Goal: Communication & Community: Answer question/provide support

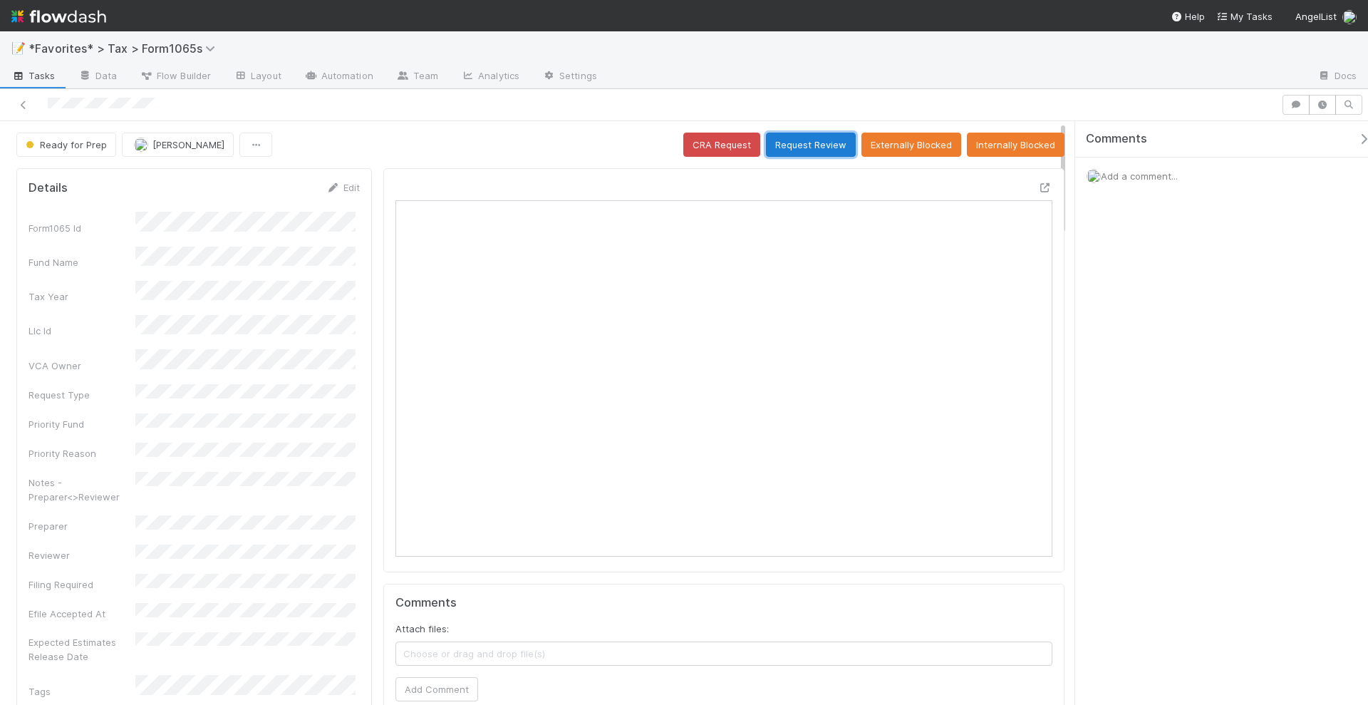
click at [822, 137] on button "Request Review" at bounding box center [811, 145] width 90 height 24
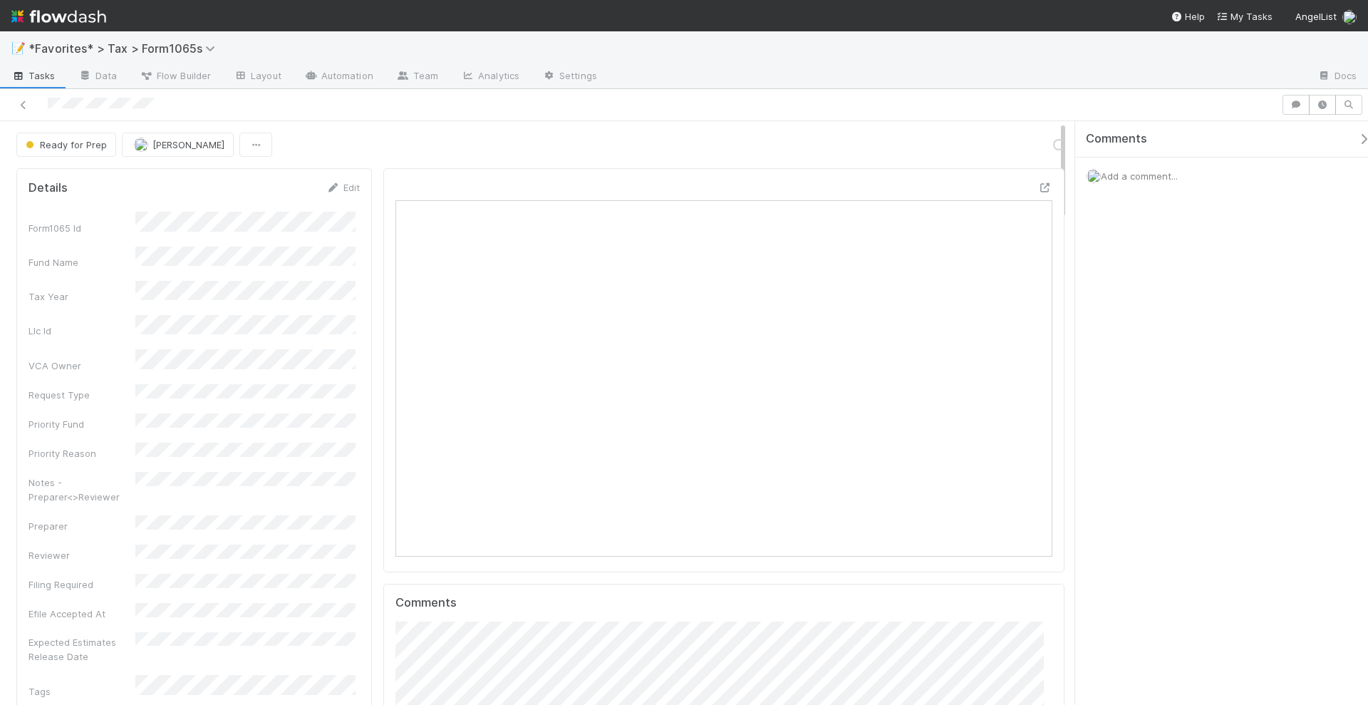
scroll to position [277, 635]
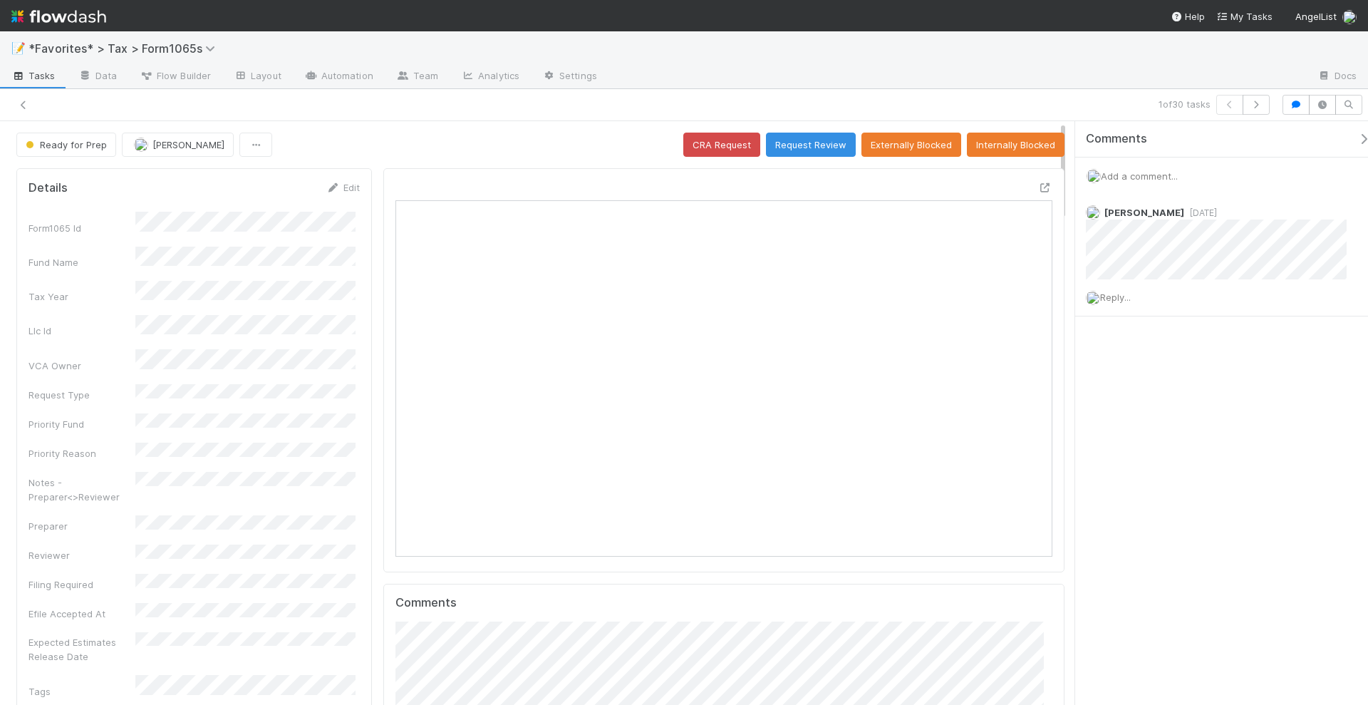
scroll to position [277, 635]
click at [800, 145] on button "Request Review" at bounding box center [811, 145] width 90 height 24
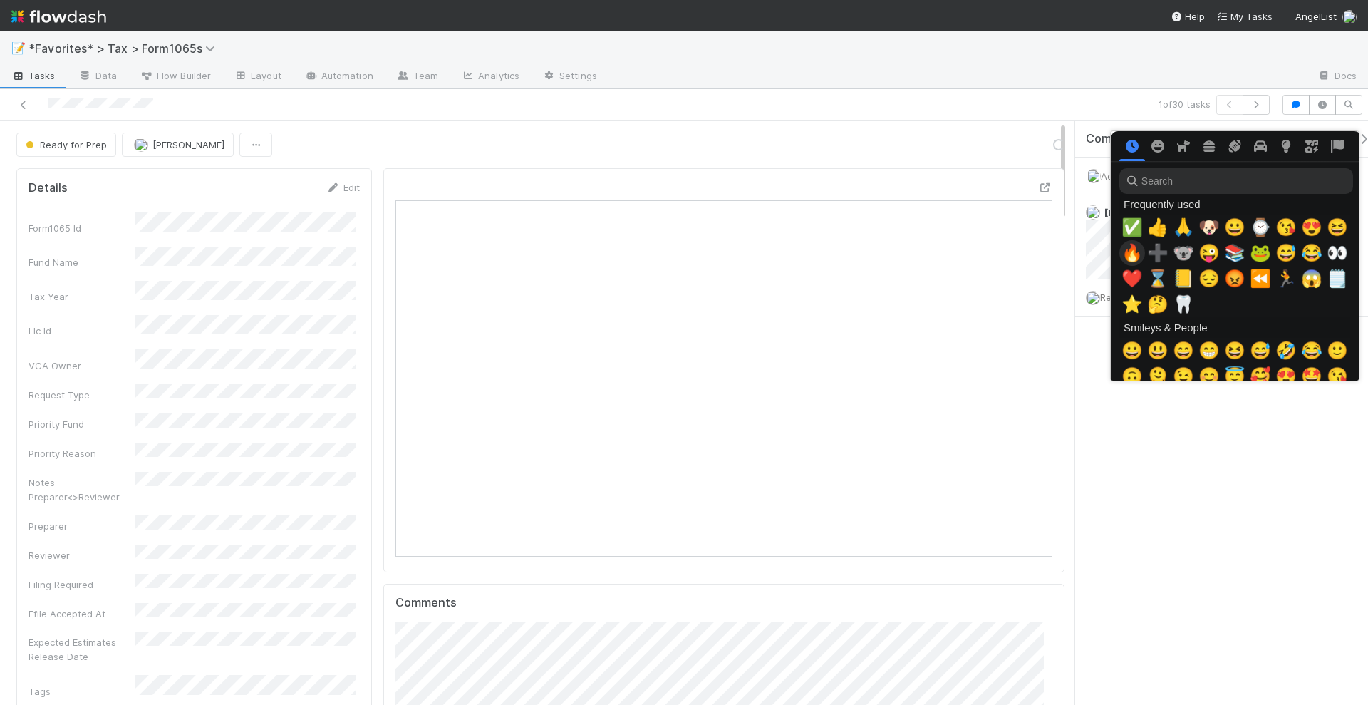
scroll to position [0, 7]
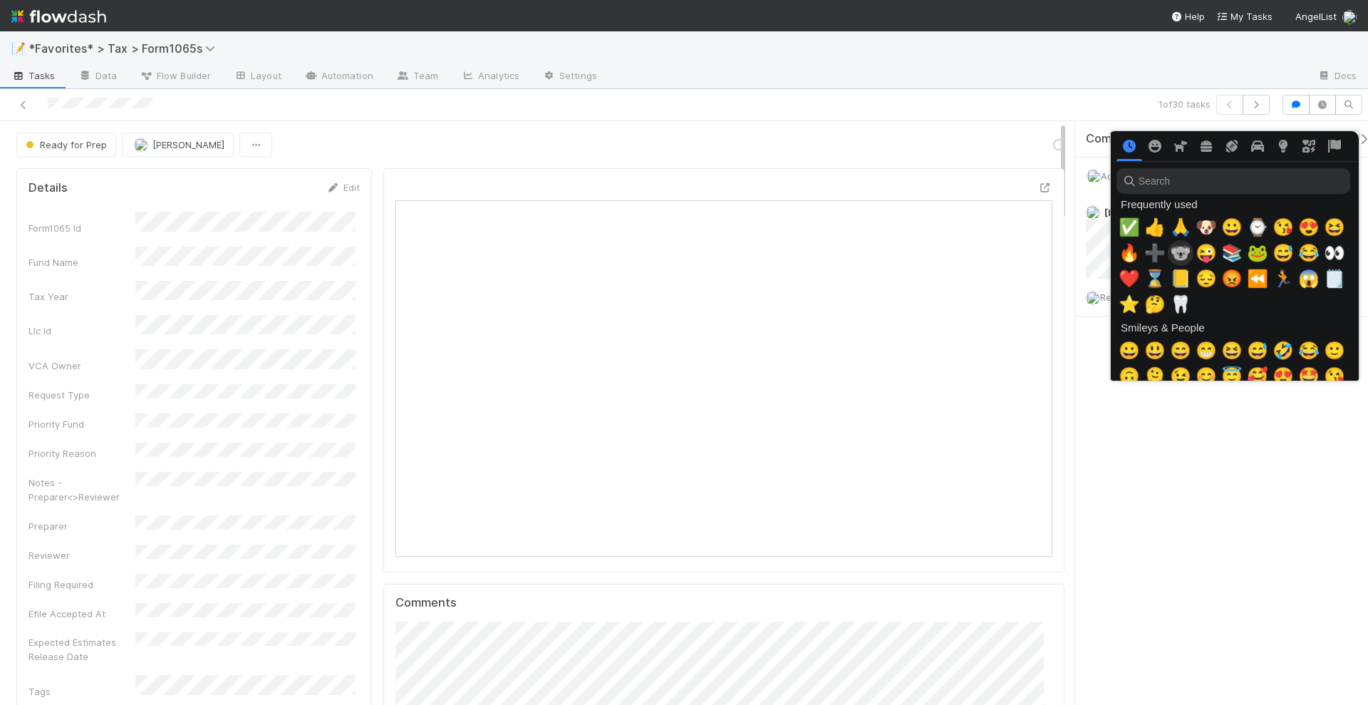
click at [1125, 230] on span "✅" at bounding box center [1129, 227] width 21 height 20
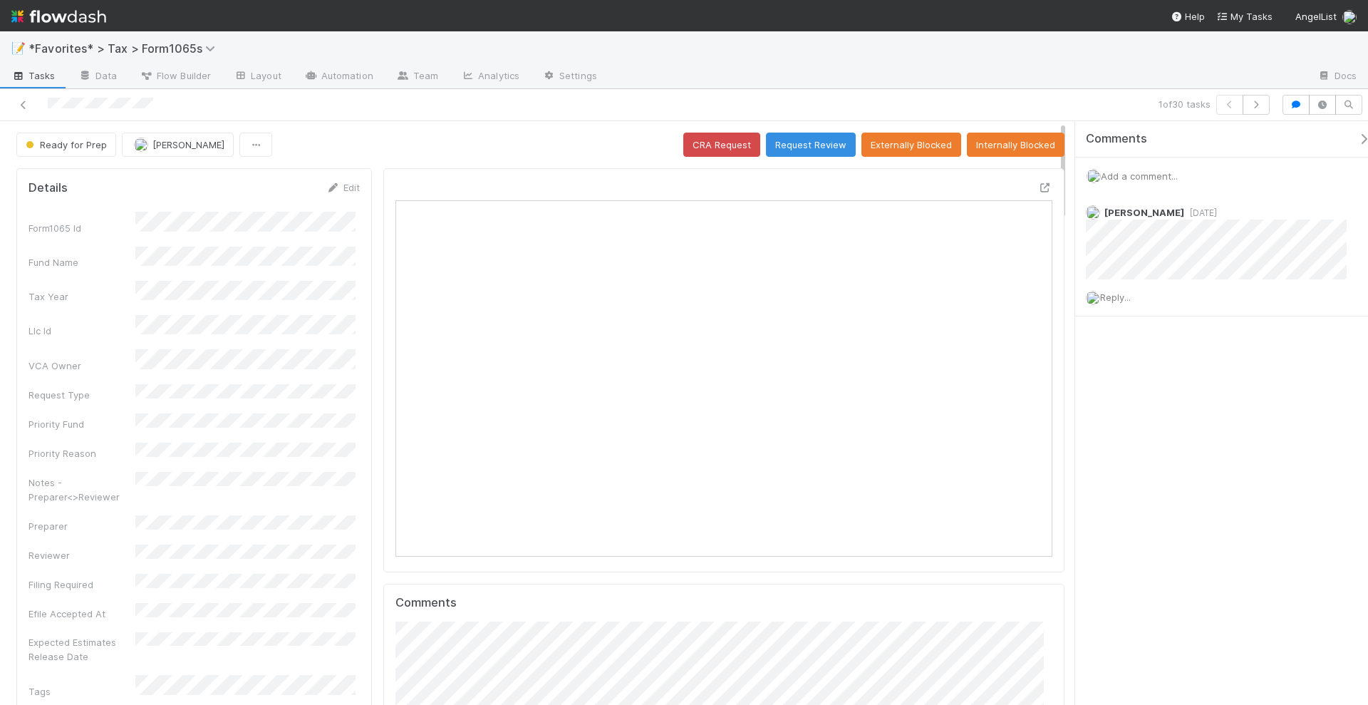
click at [1198, 391] on div "Comments Add a comment... Helen Vo 1 week ago Reply..." at bounding box center [1222, 413] width 293 height 585
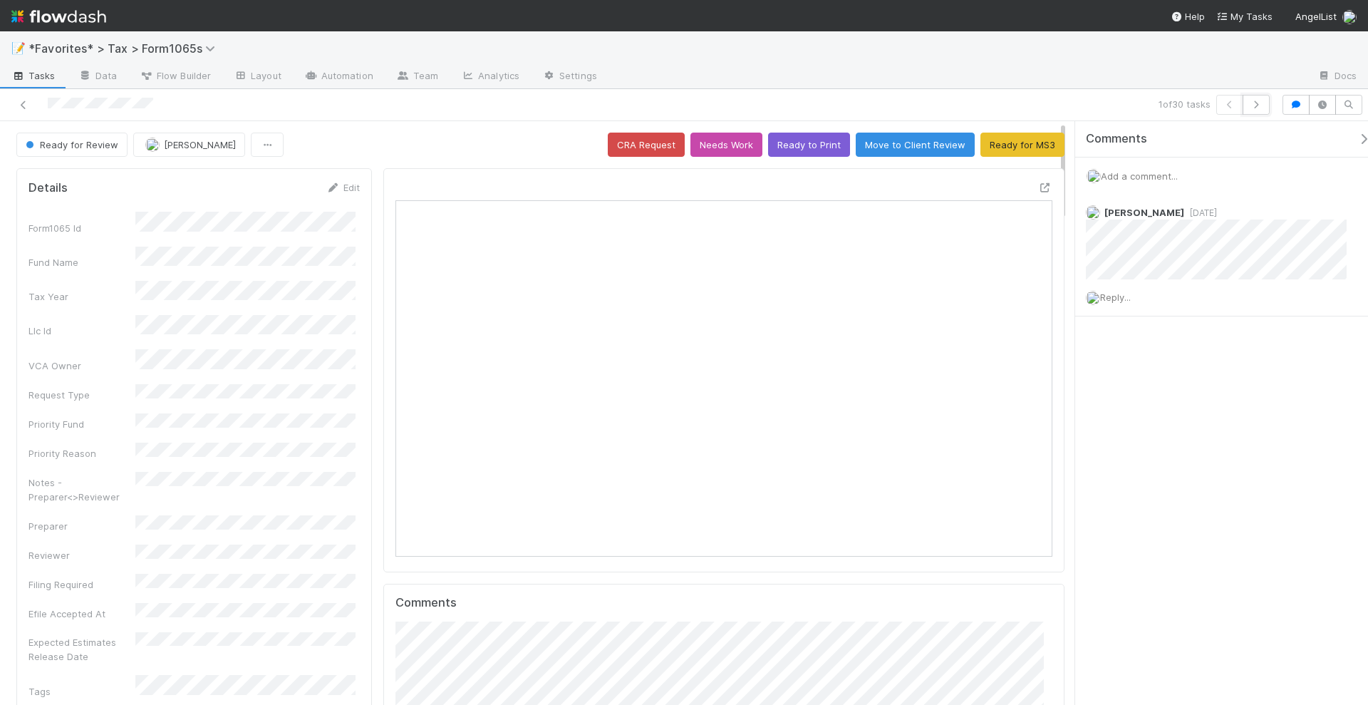
click at [1256, 105] on icon "button" at bounding box center [1256, 104] width 14 height 9
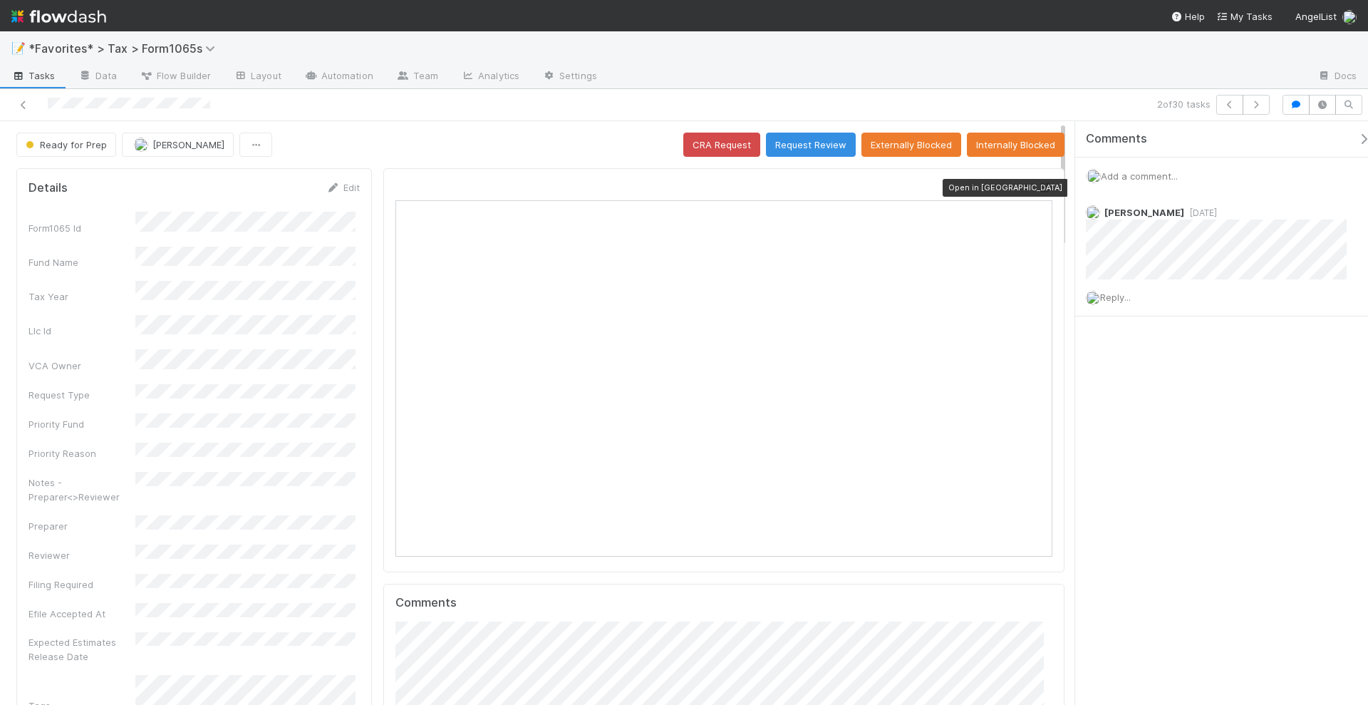
click at [1038, 183] on icon at bounding box center [1045, 187] width 14 height 9
click at [1123, 292] on span "Reply..." at bounding box center [1115, 297] width 31 height 11
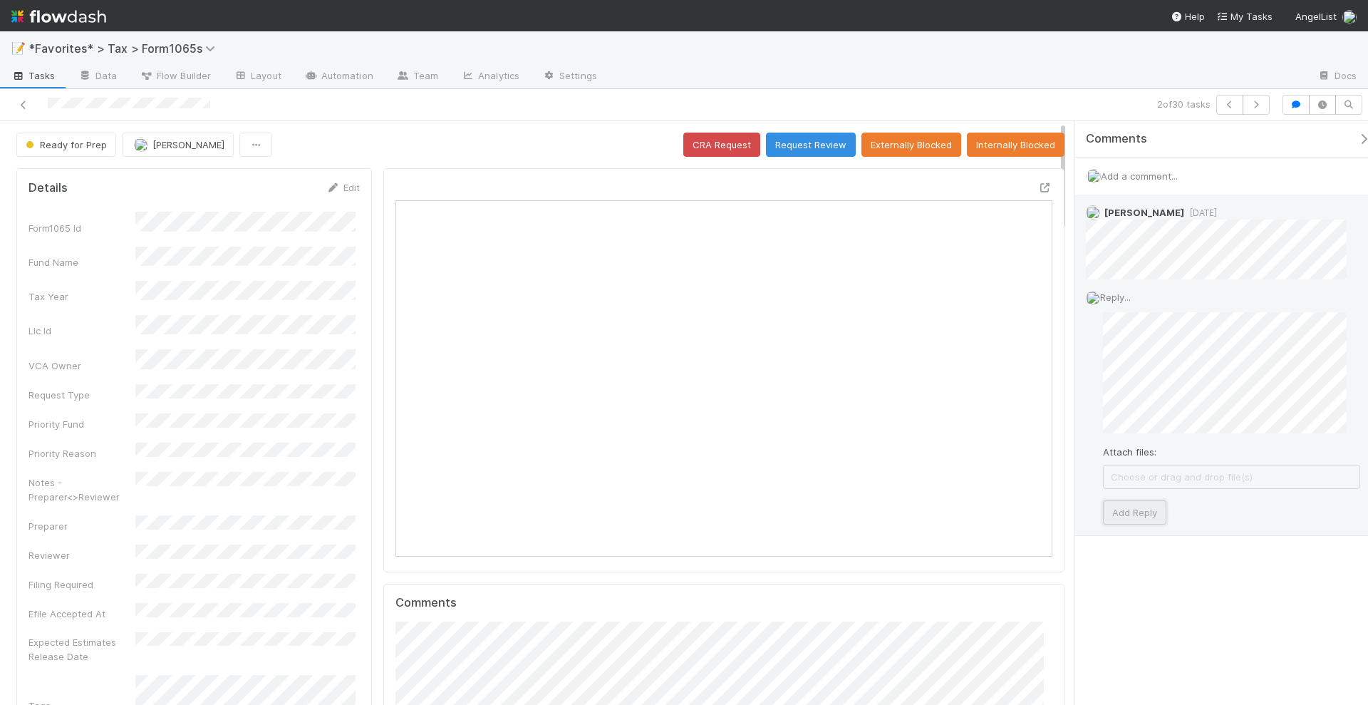
click at [1140, 511] on button "Add Reply" at bounding box center [1134, 512] width 63 height 24
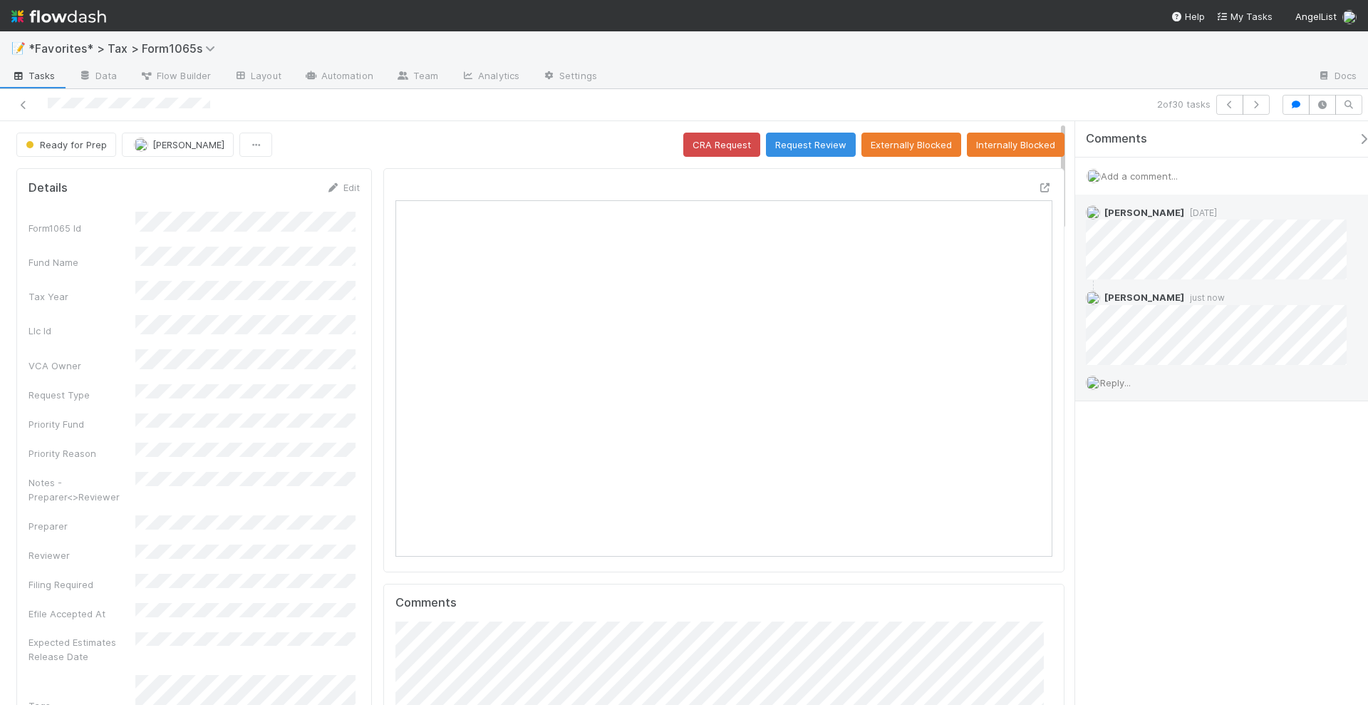
click at [1165, 485] on div "Comments Add a comment... Helen Vo 1 week ago Helen Vo just now Reply..." at bounding box center [1222, 413] width 293 height 585
click at [1255, 102] on icon "button" at bounding box center [1256, 104] width 14 height 9
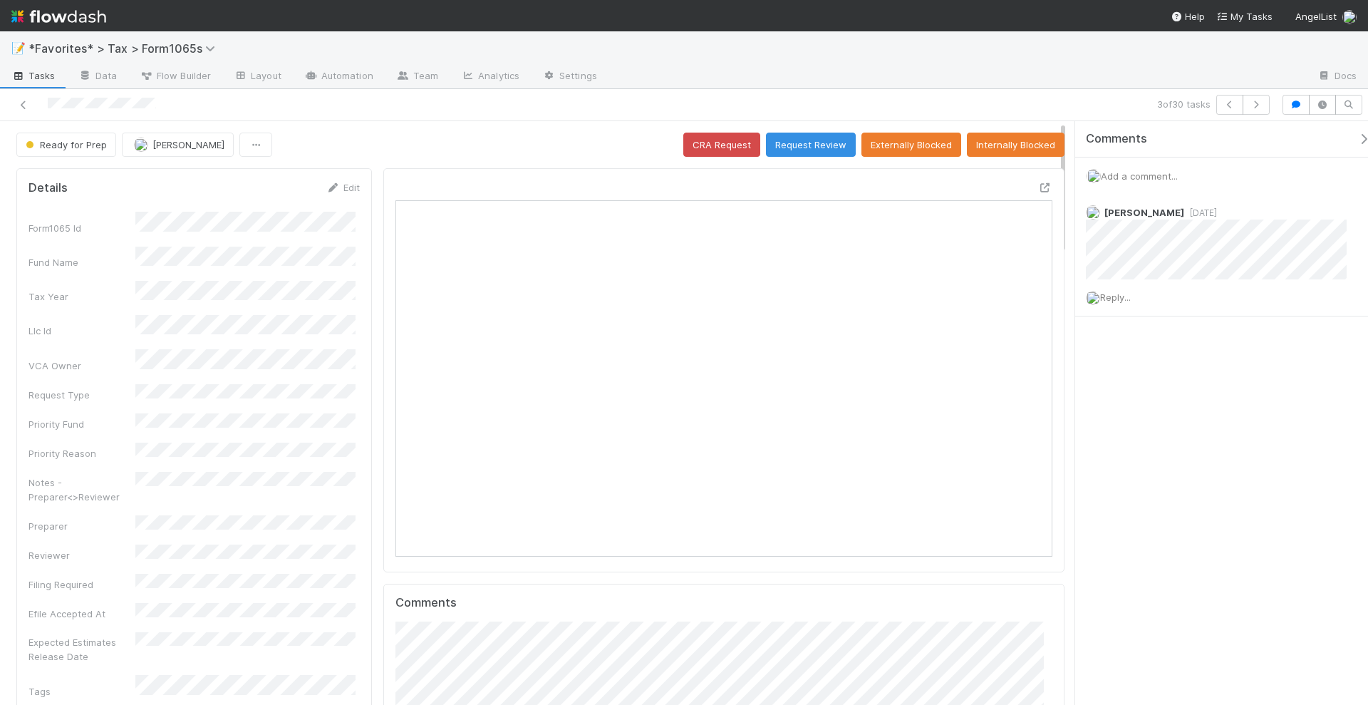
scroll to position [277, 635]
click at [1220, 357] on div "Comments Add a comment... Helen Vo 1 week ago Reply..." at bounding box center [1229, 254] width 306 height 267
click at [1264, 110] on button "button" at bounding box center [1256, 105] width 27 height 20
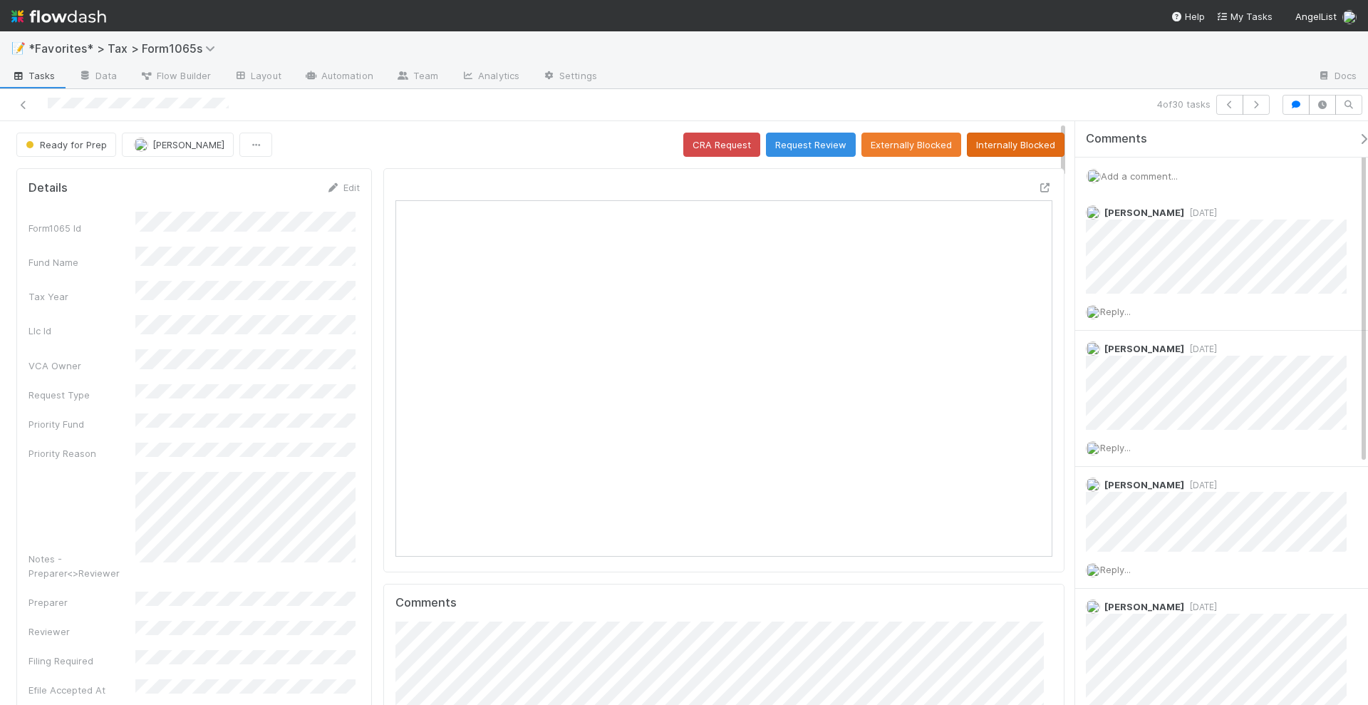
scroll to position [277, 635]
click at [1111, 306] on span "Reply..." at bounding box center [1115, 311] width 31 height 11
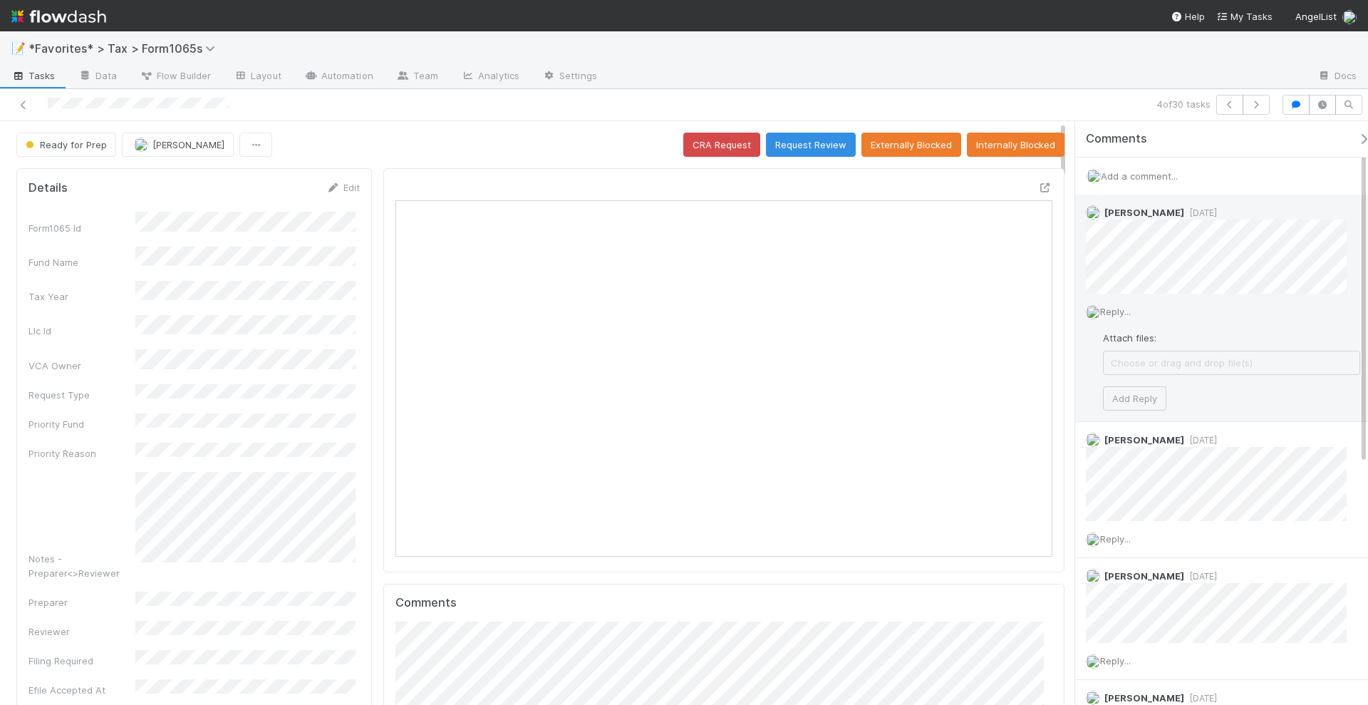
click at [1123, 307] on span "Reply..." at bounding box center [1115, 311] width 31 height 11
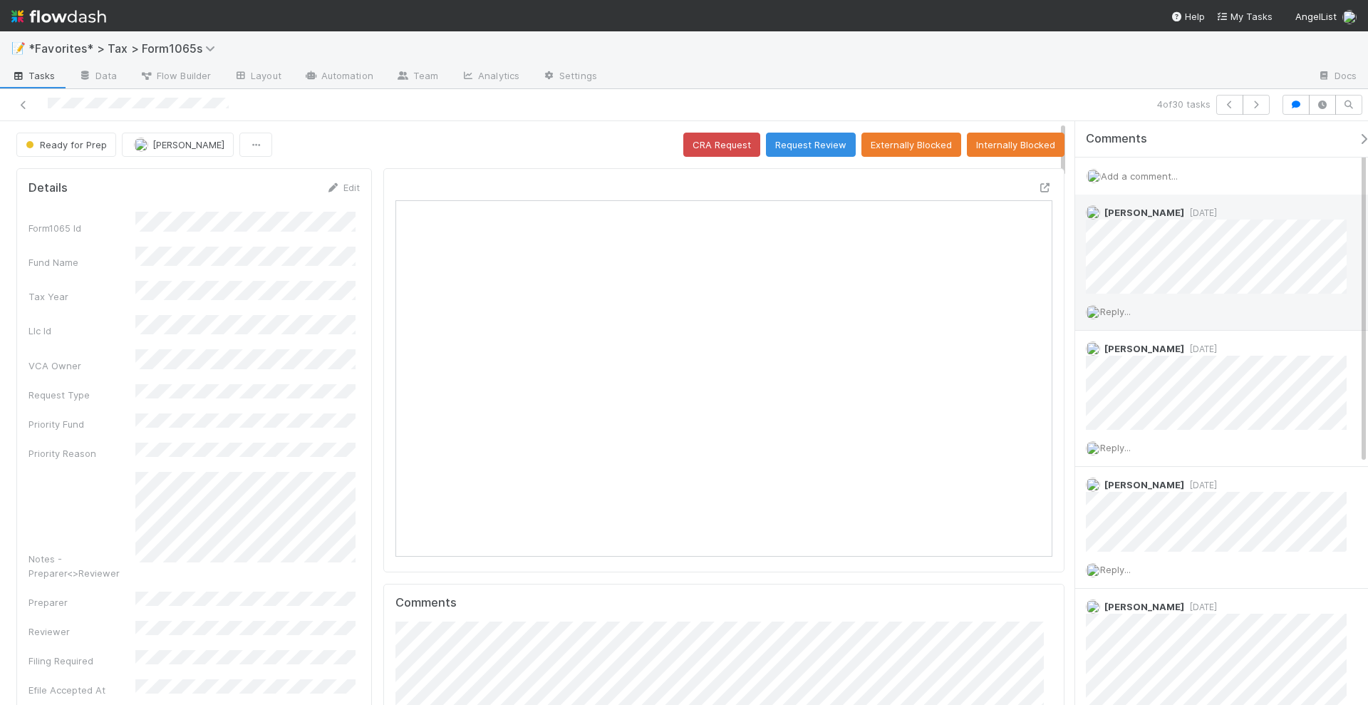
click at [1119, 306] on span "Reply..." at bounding box center [1115, 311] width 31 height 11
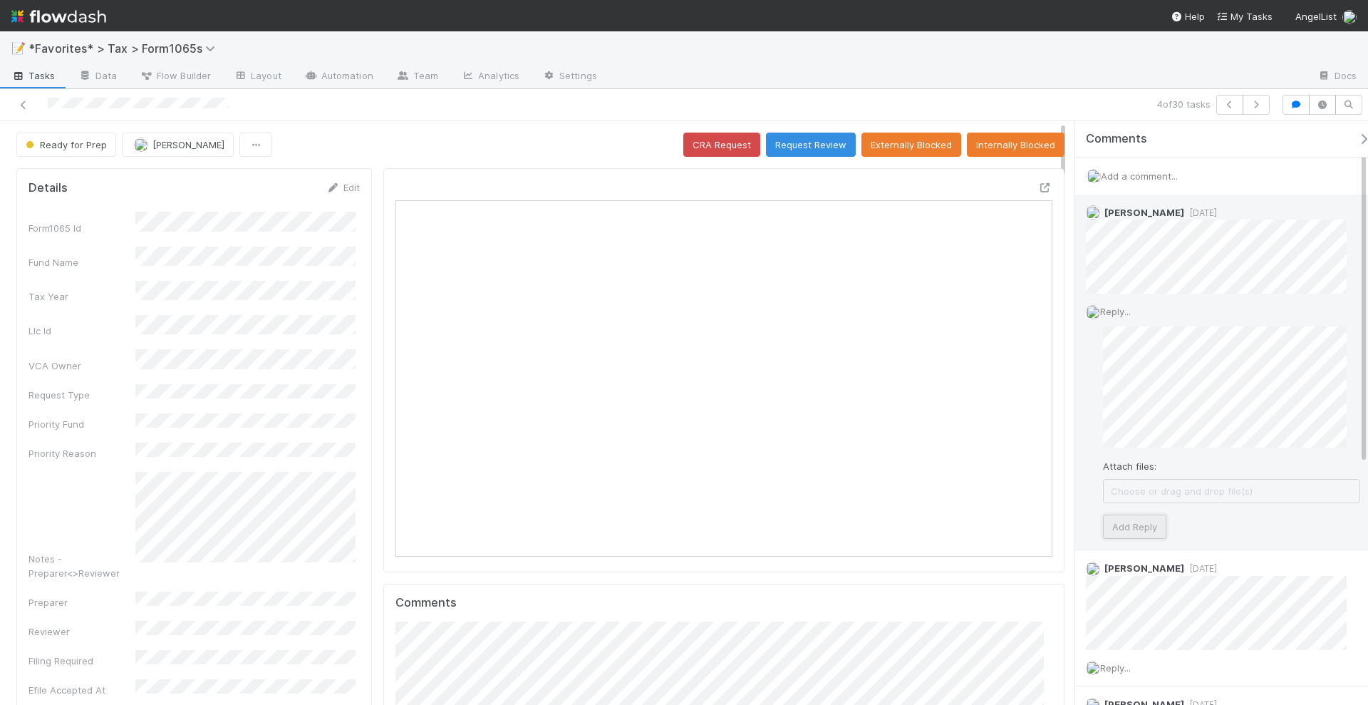
click at [1136, 525] on button "Add Reply" at bounding box center [1134, 527] width 63 height 24
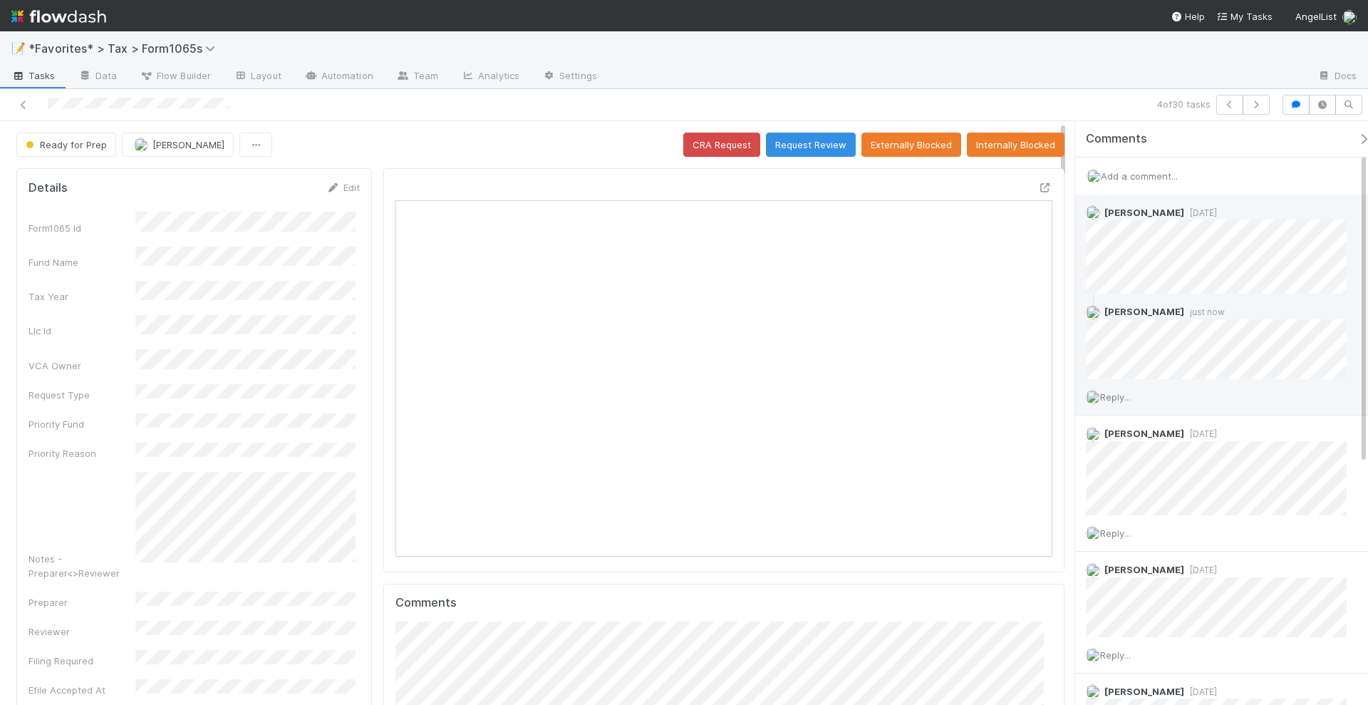
click at [1130, 109] on div "4 of 30 tasks" at bounding box center [960, 105] width 633 height 20
click at [1258, 103] on icon "button" at bounding box center [1256, 104] width 14 height 9
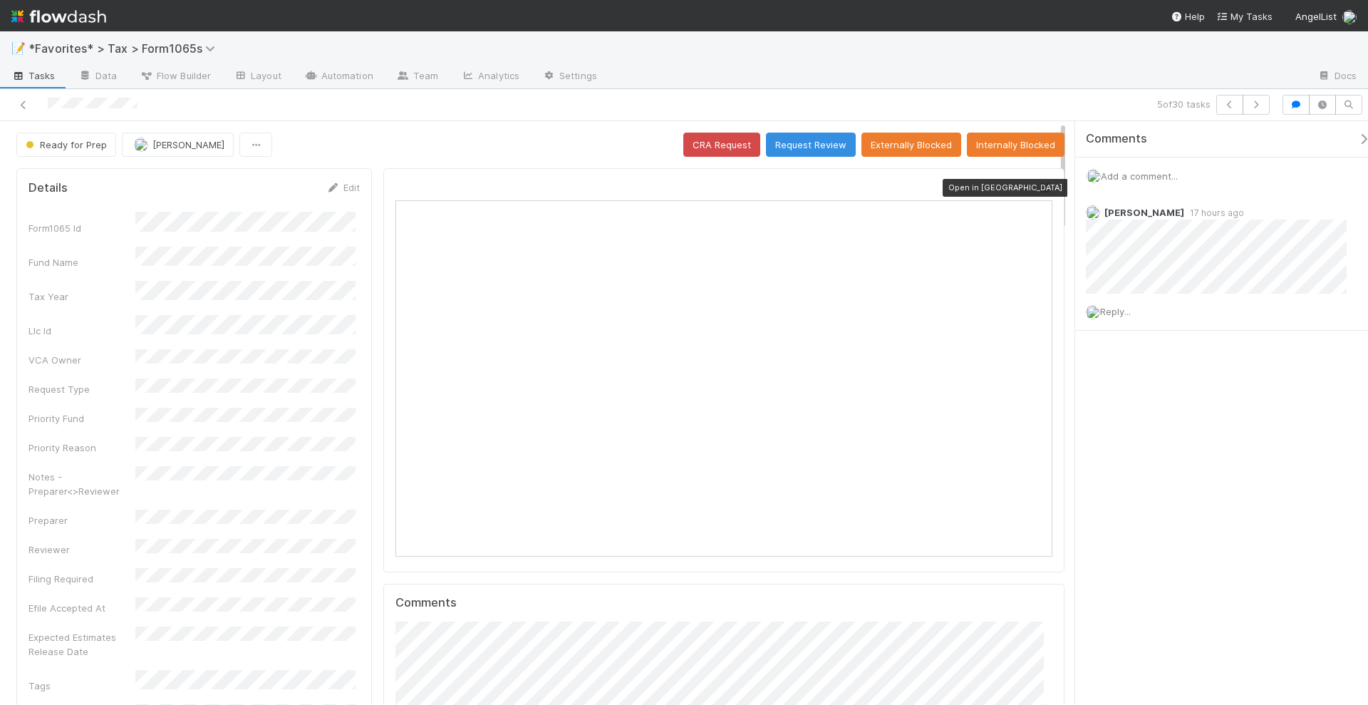
click at [1038, 183] on icon at bounding box center [1045, 187] width 14 height 9
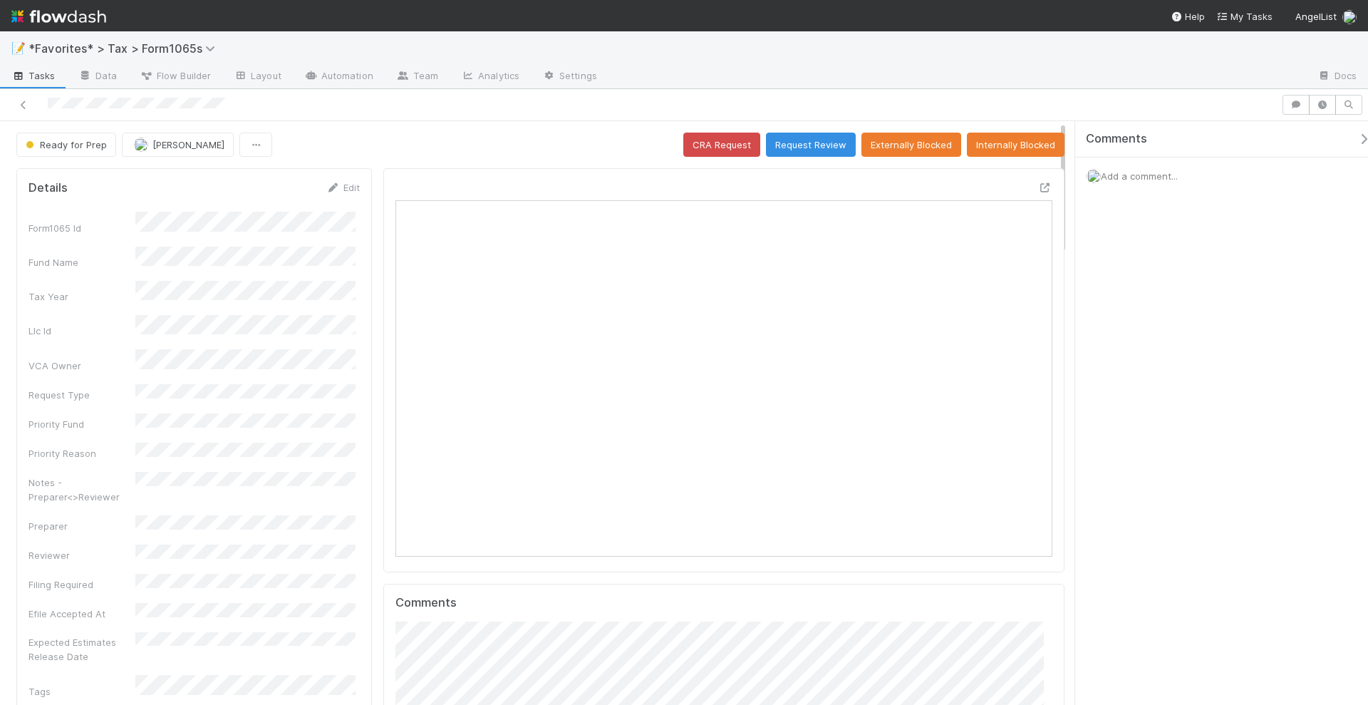
click at [1135, 175] on span "Add a comment..." at bounding box center [1139, 175] width 77 height 11
click at [1125, 386] on button "Add Comment" at bounding box center [1139, 395] width 83 height 24
click at [1135, 439] on div "Comments Add a comment... Helen Vo just now Reply..." at bounding box center [1222, 413] width 293 height 585
click at [1162, 451] on div "Comments Add a comment... Helen Vo just now Reply..." at bounding box center [1222, 413] width 293 height 585
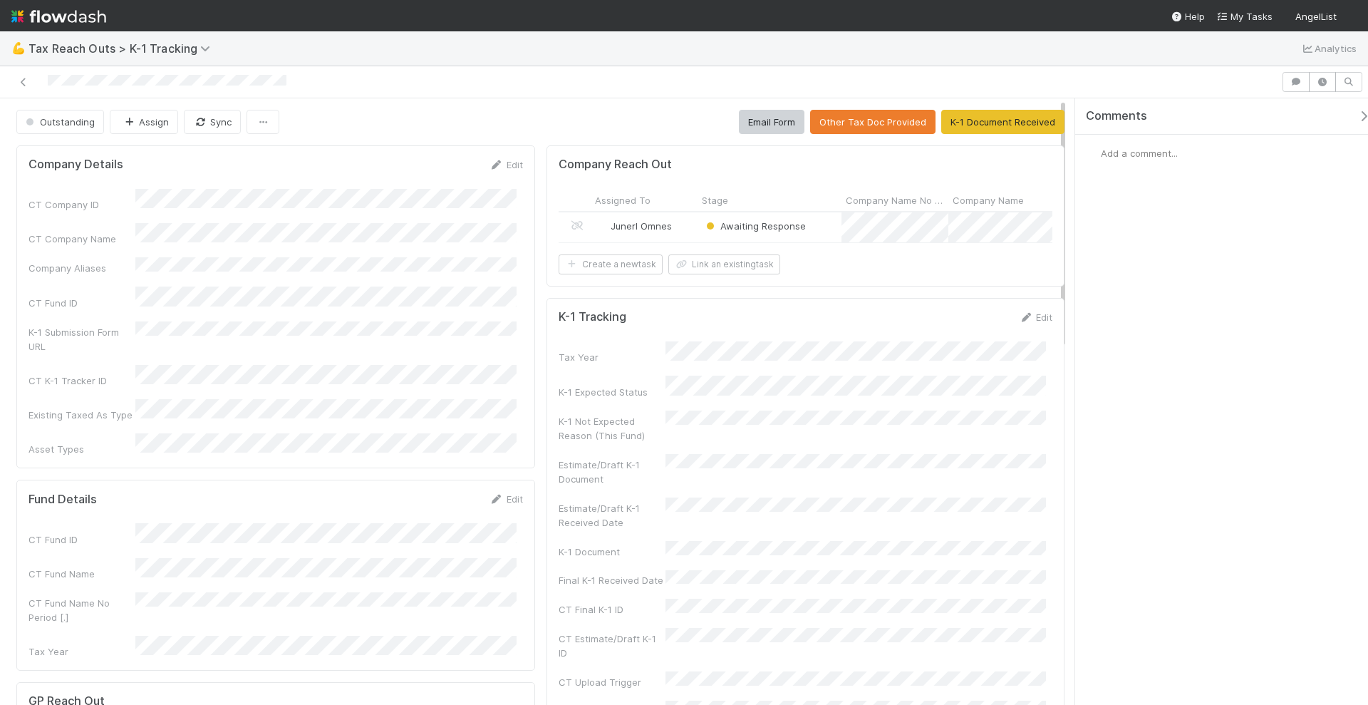
click at [688, 226] on div "Junerl Omnes" at bounding box center [644, 227] width 107 height 30
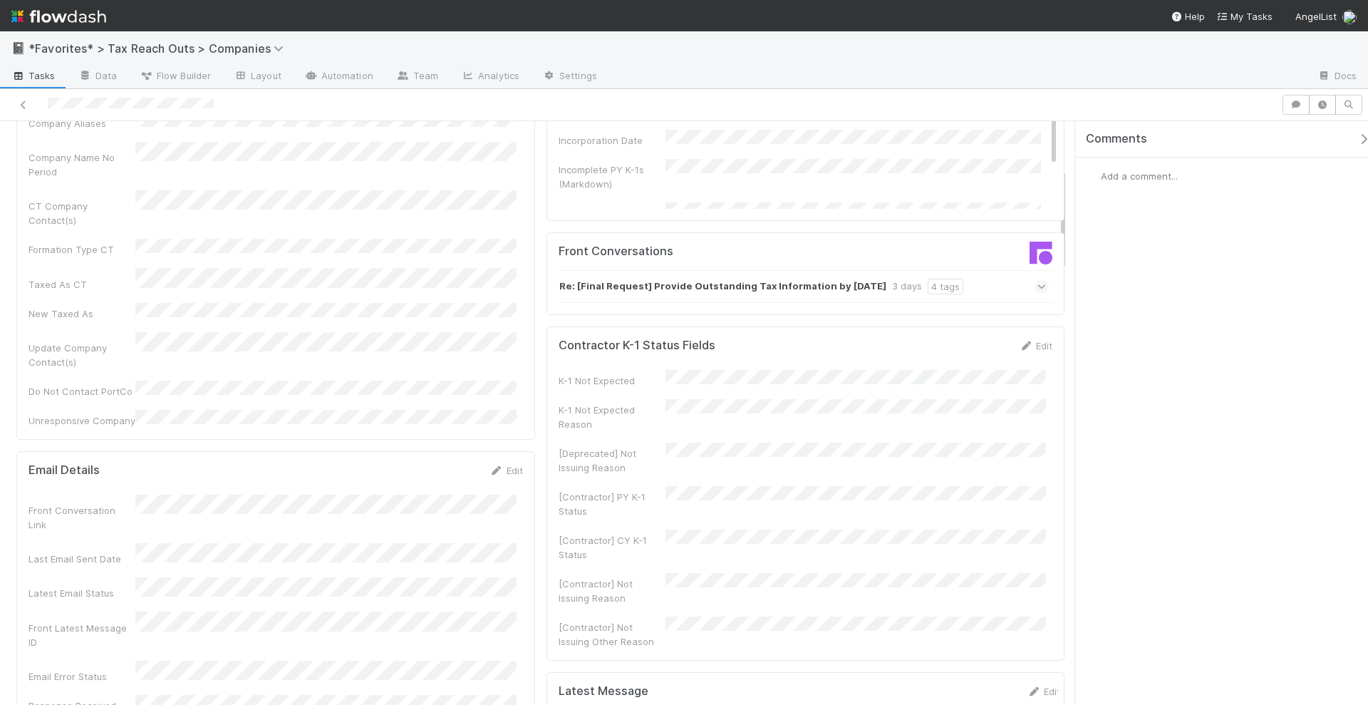
scroll to position [267, 0]
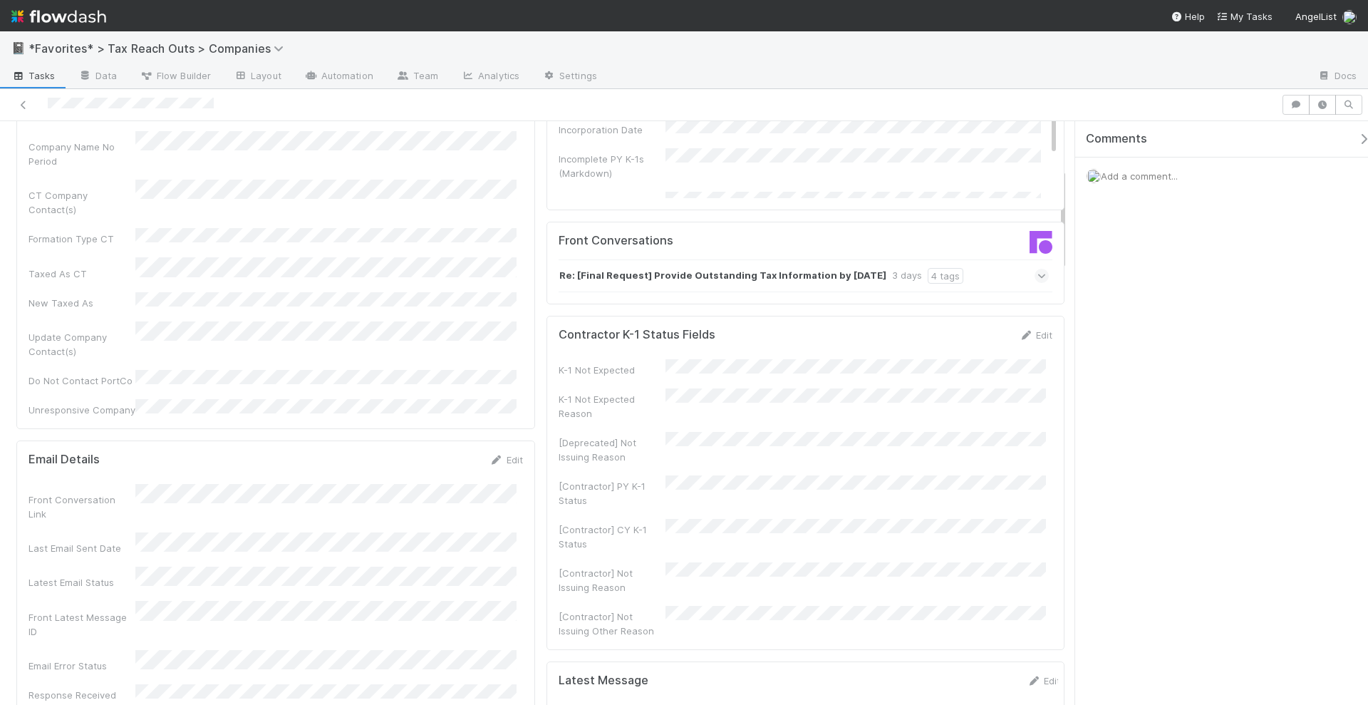
click at [1155, 324] on div "Comments Add a comment..." at bounding box center [1222, 413] width 293 height 585
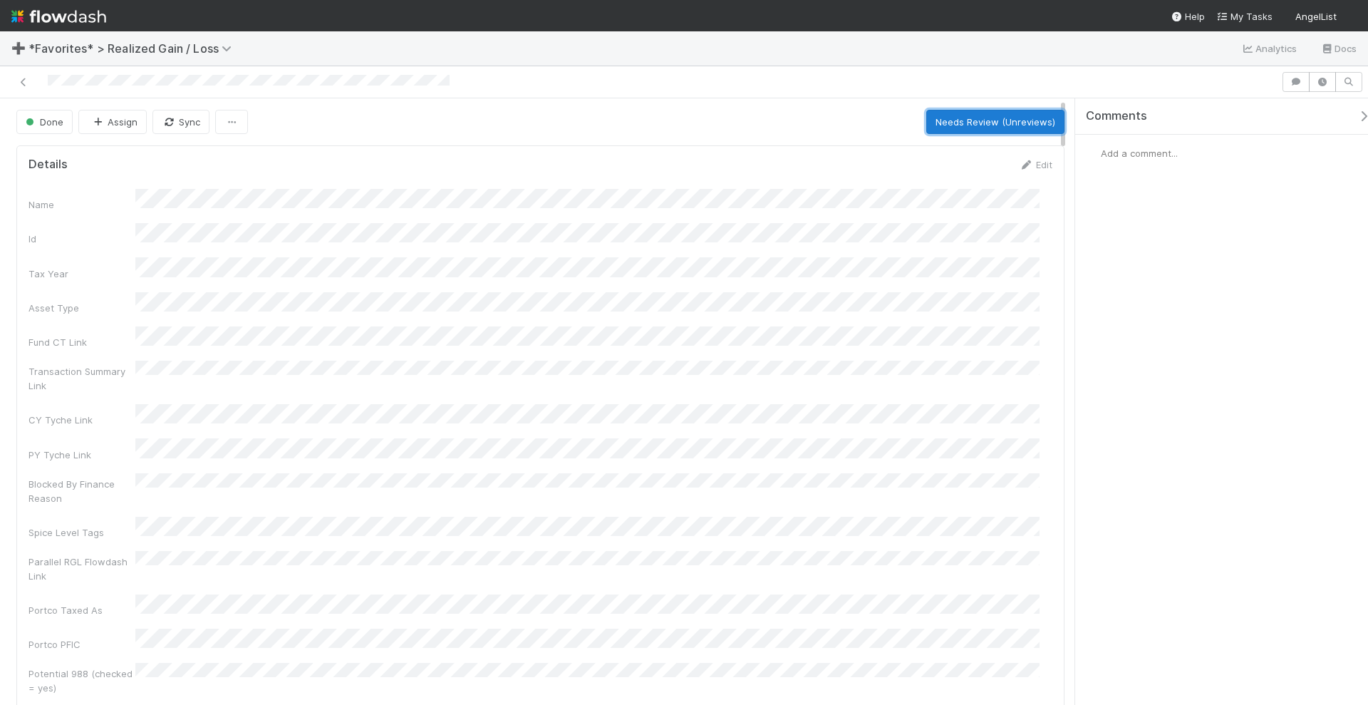
click at [993, 120] on button "Needs Review (Unreviews)" at bounding box center [996, 122] width 138 height 24
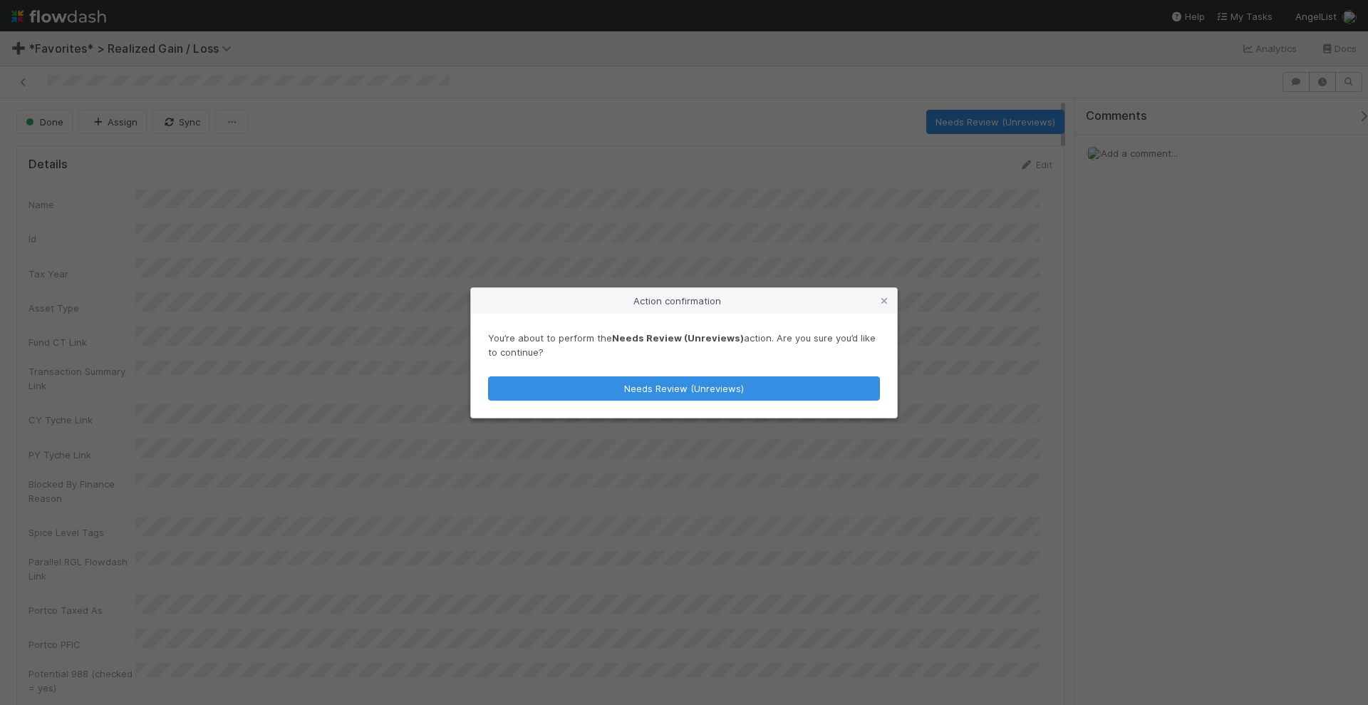
click at [880, 188] on div "Action confirmation You’re about to perform the Needs Review (Unreviews) action…" at bounding box center [684, 352] width 1368 height 705
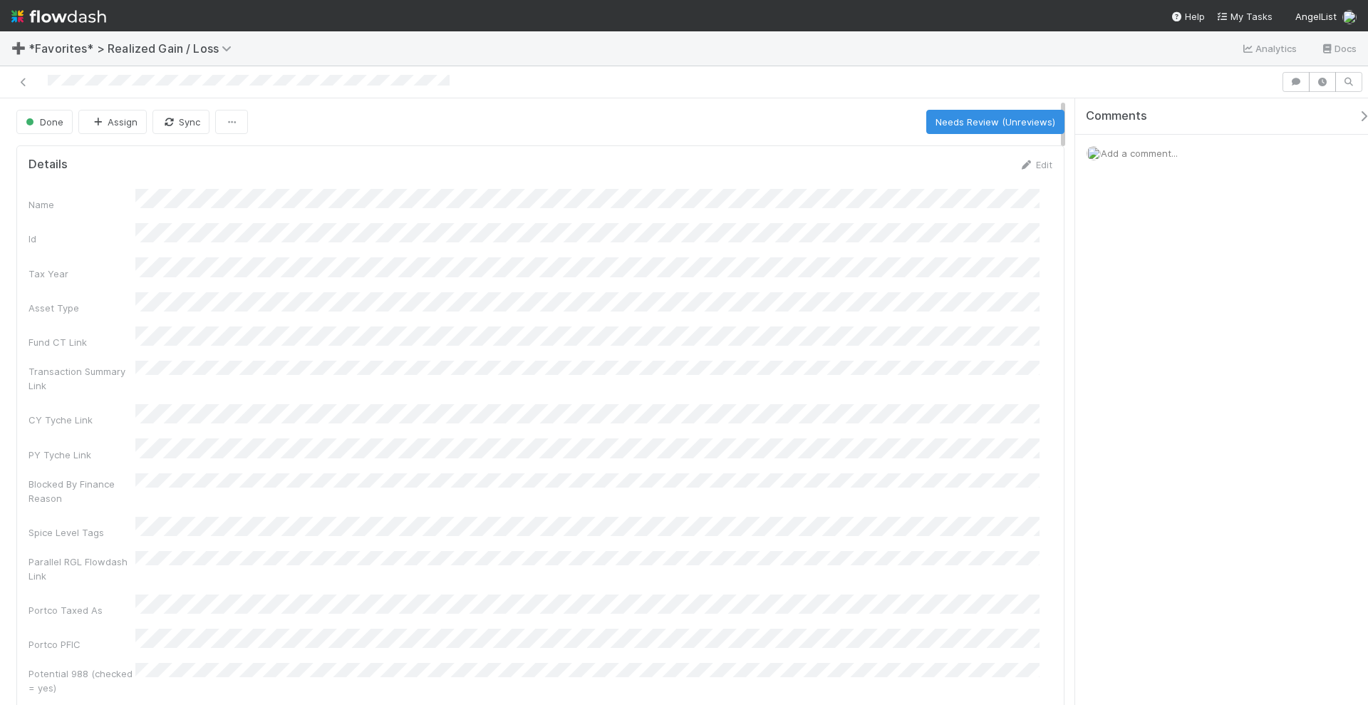
click at [1131, 153] on span "Add a comment..." at bounding box center [1139, 153] width 77 height 11
click at [1145, 361] on button "Add Comment" at bounding box center [1139, 373] width 83 height 24
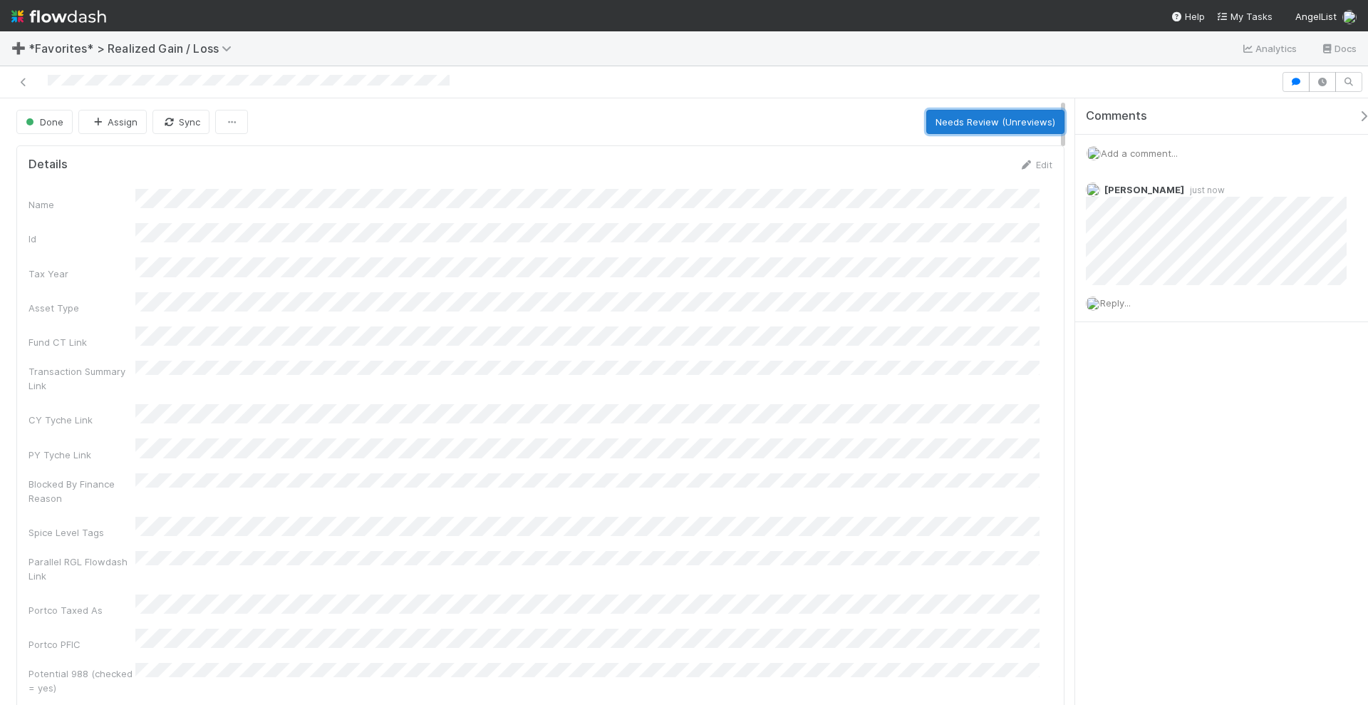
click at [980, 118] on button "Needs Review (Unreviews)" at bounding box center [996, 122] width 138 height 24
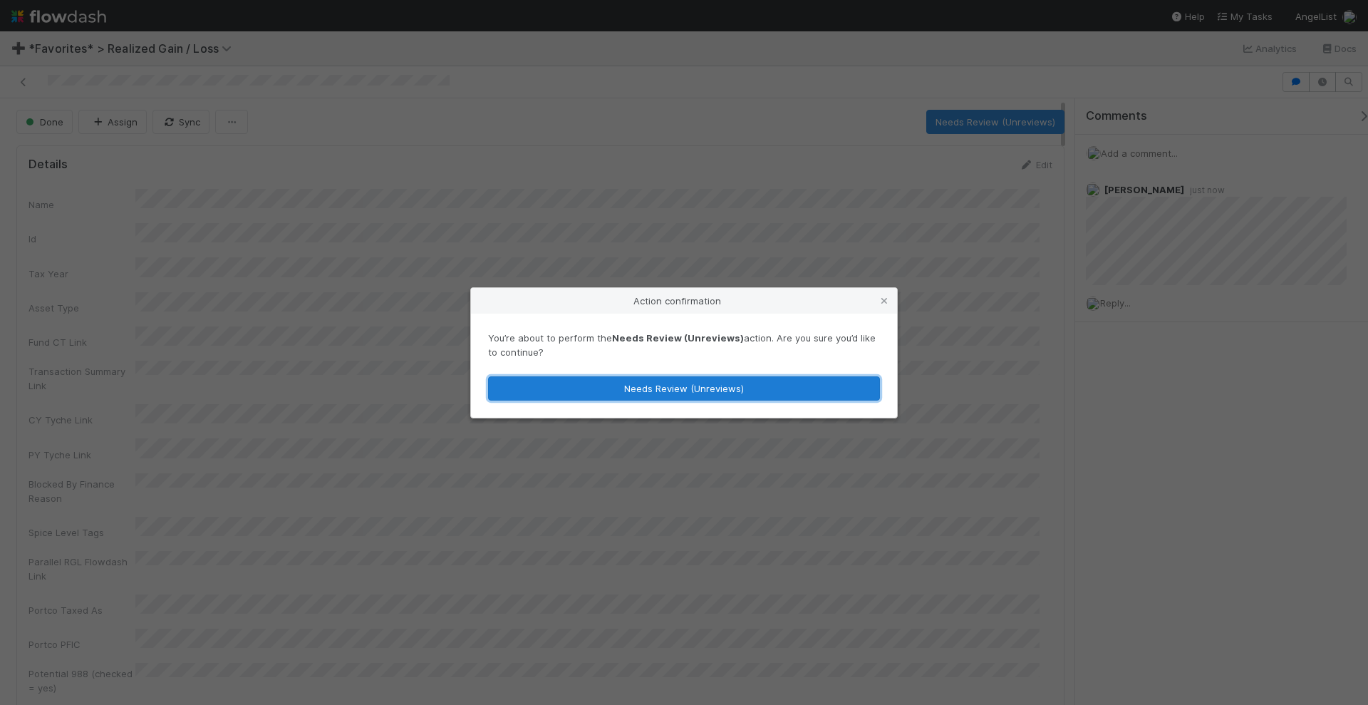
click at [623, 385] on button "Needs Review (Unreviews)" at bounding box center [684, 388] width 392 height 24
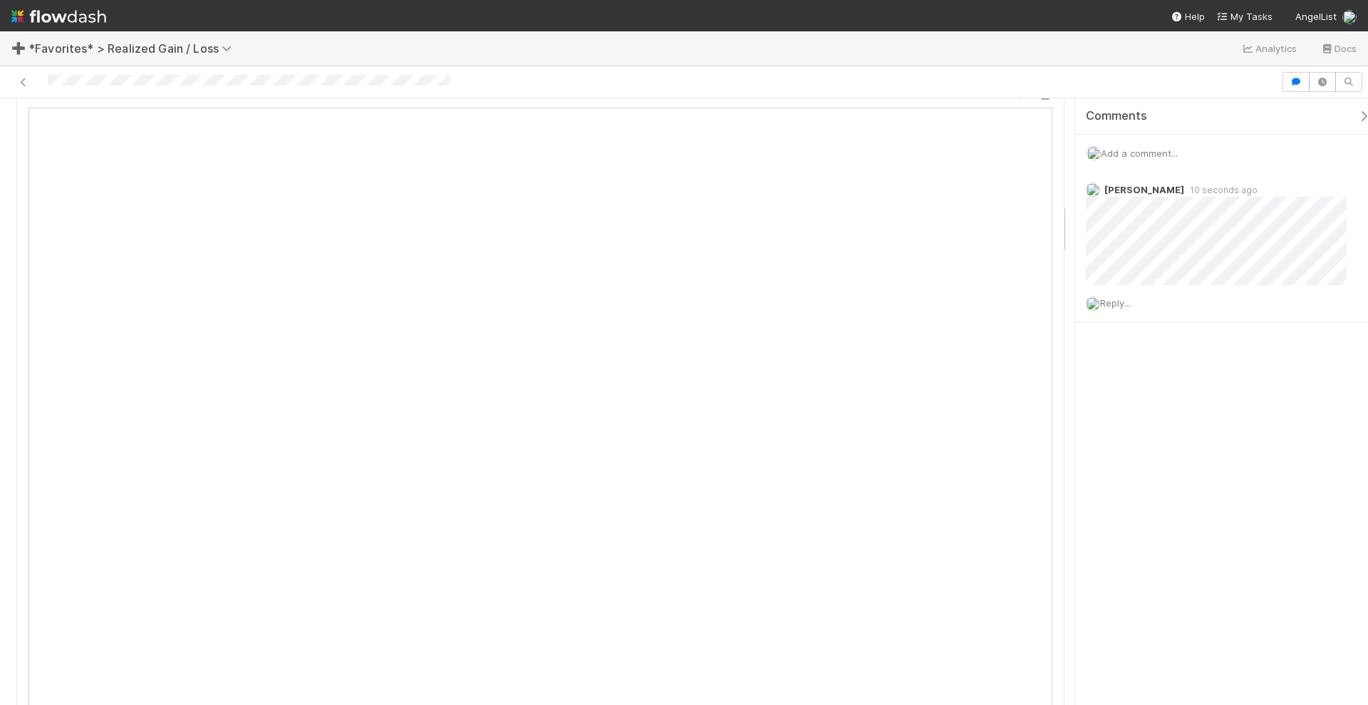
scroll to position [980, 0]
click at [1013, 358] on icon at bounding box center [1020, 362] width 14 height 9
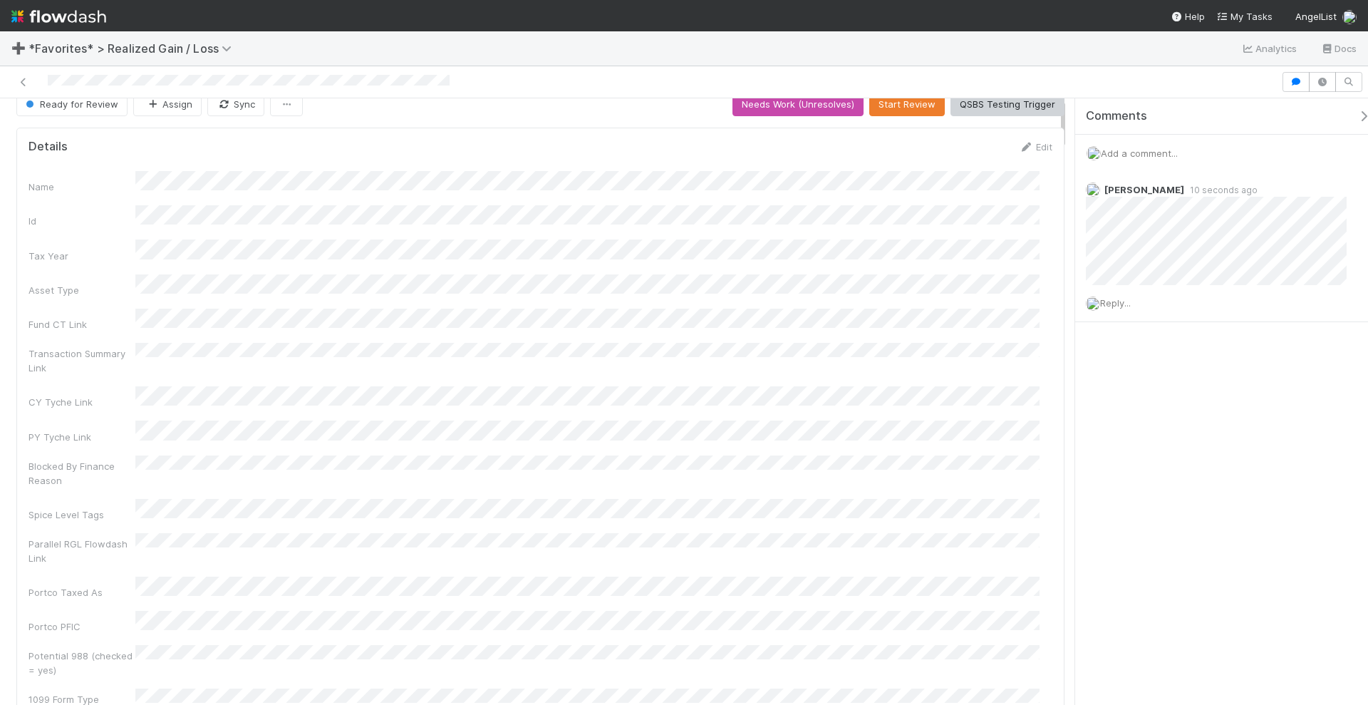
scroll to position [0, 0]
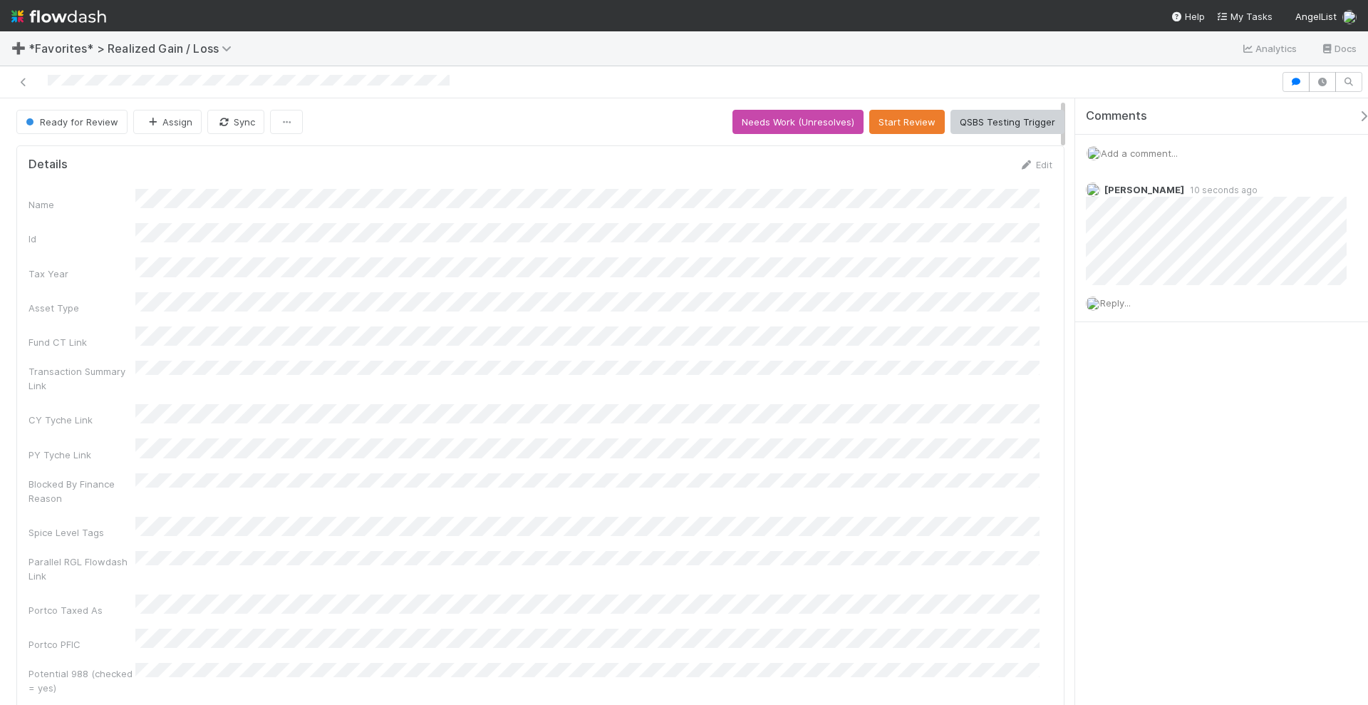
click at [910, 269] on div "Name Id Tax Year Asset Type Fund CT Link Transaction Summary Link CY Tyche Link…" at bounding box center [541, 456] width 1024 height 535
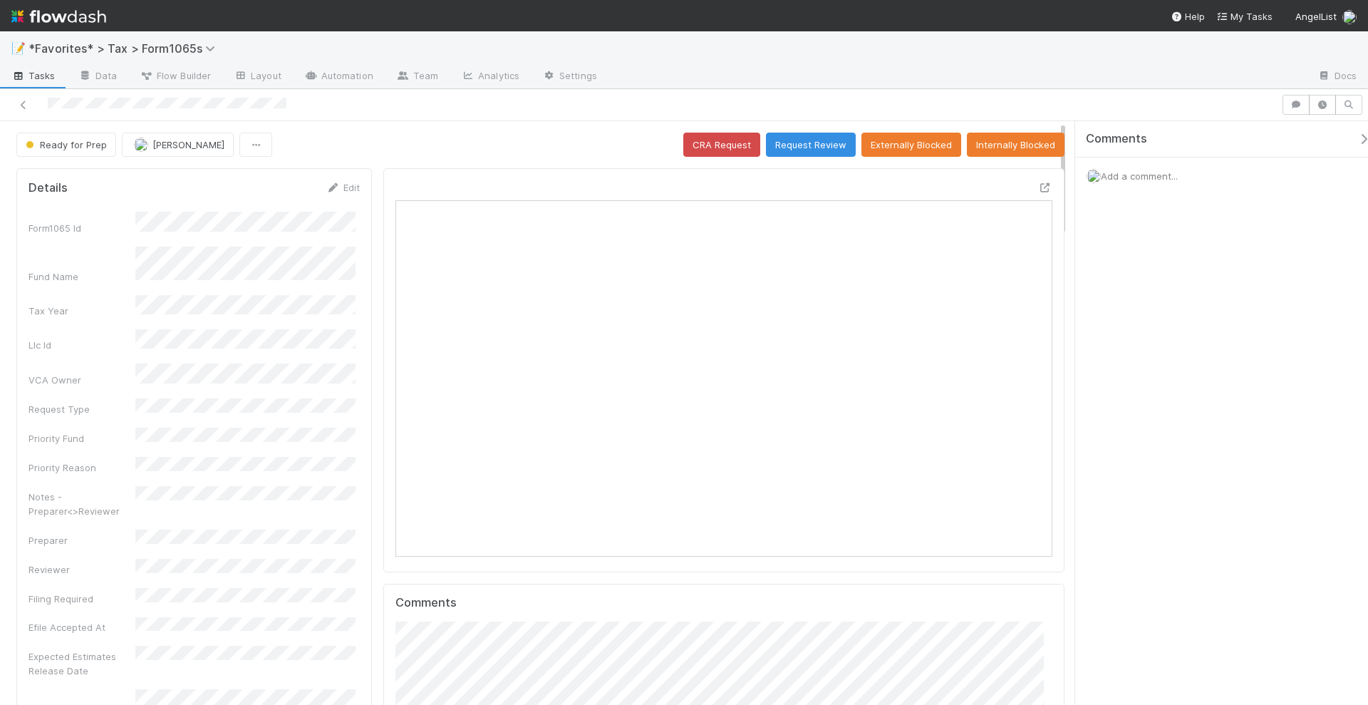
scroll to position [277, 314]
click at [1150, 177] on span "Add a comment..." at bounding box center [1139, 175] width 77 height 11
click at [1149, 396] on button "Add Comment" at bounding box center [1139, 395] width 83 height 24
click at [1143, 619] on div "Comments Add a comment... Helen Vo just now Reply..." at bounding box center [1222, 413] width 293 height 585
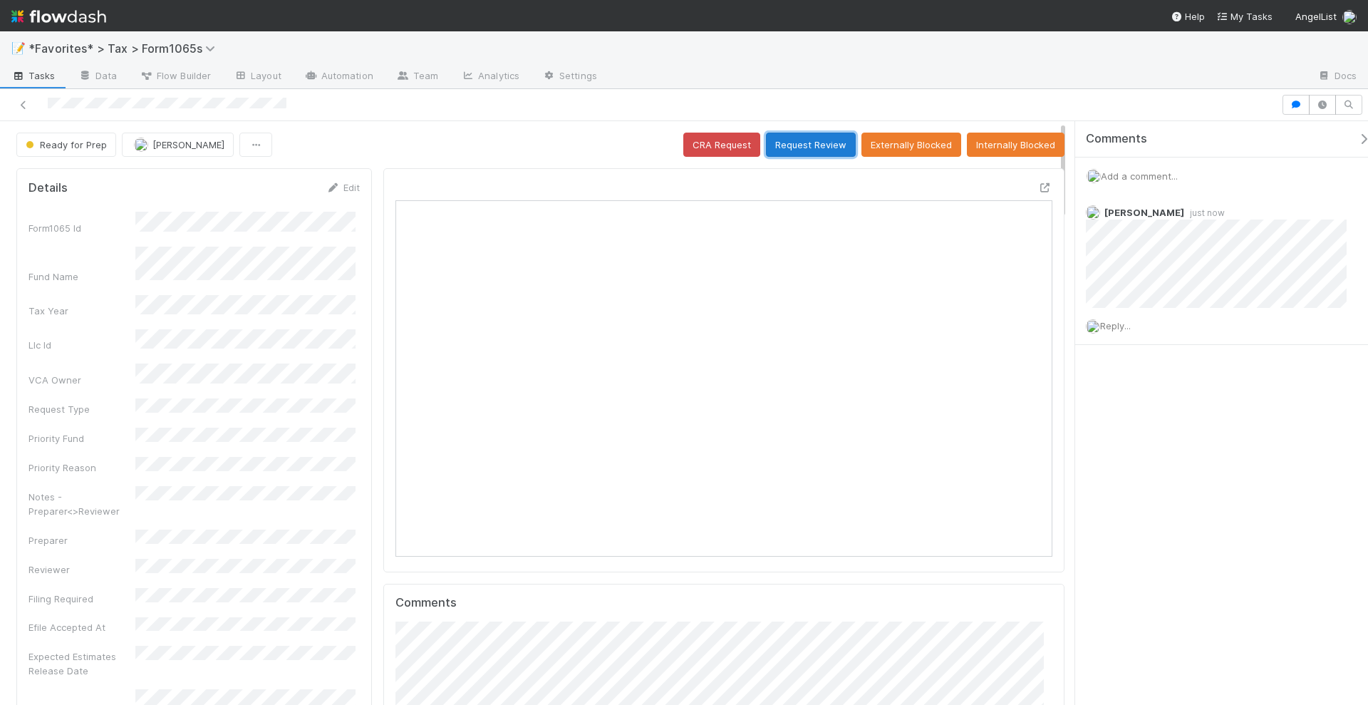
click at [824, 141] on button "Request Review" at bounding box center [811, 145] width 90 height 24
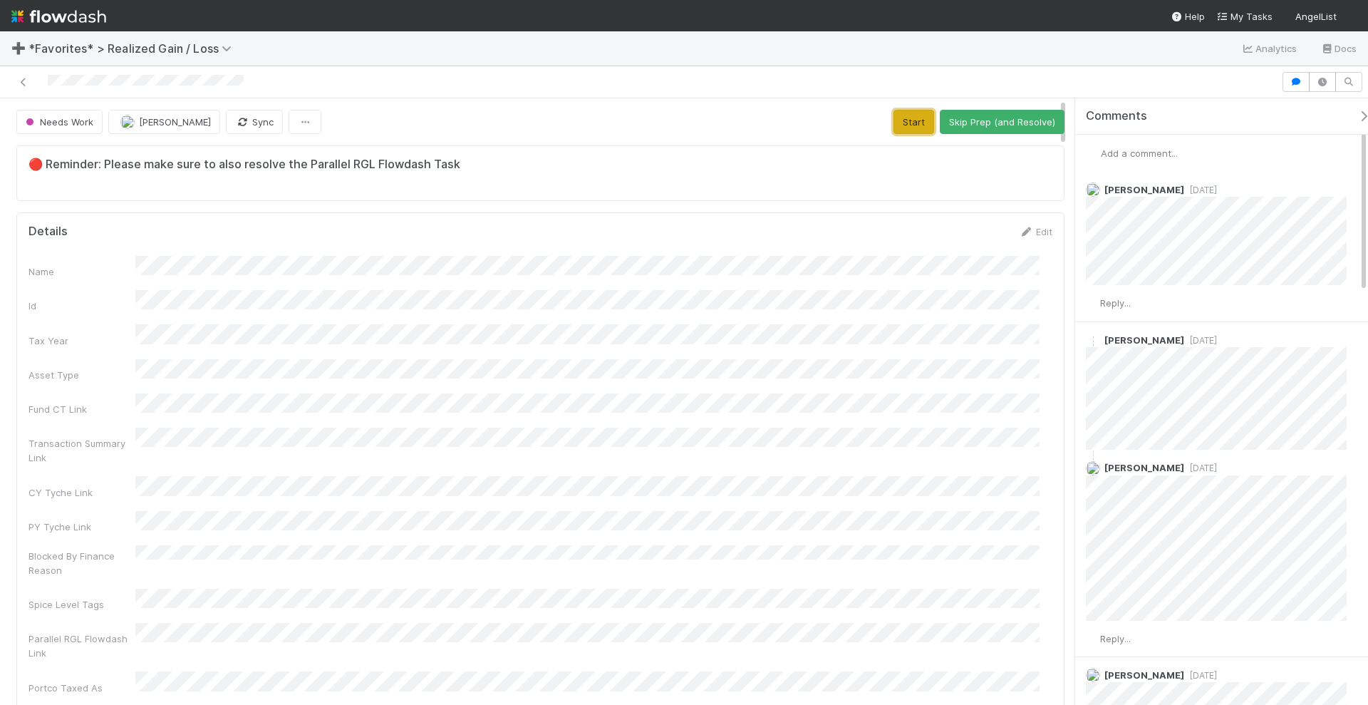
click at [900, 123] on button "Start" at bounding box center [914, 122] width 41 height 24
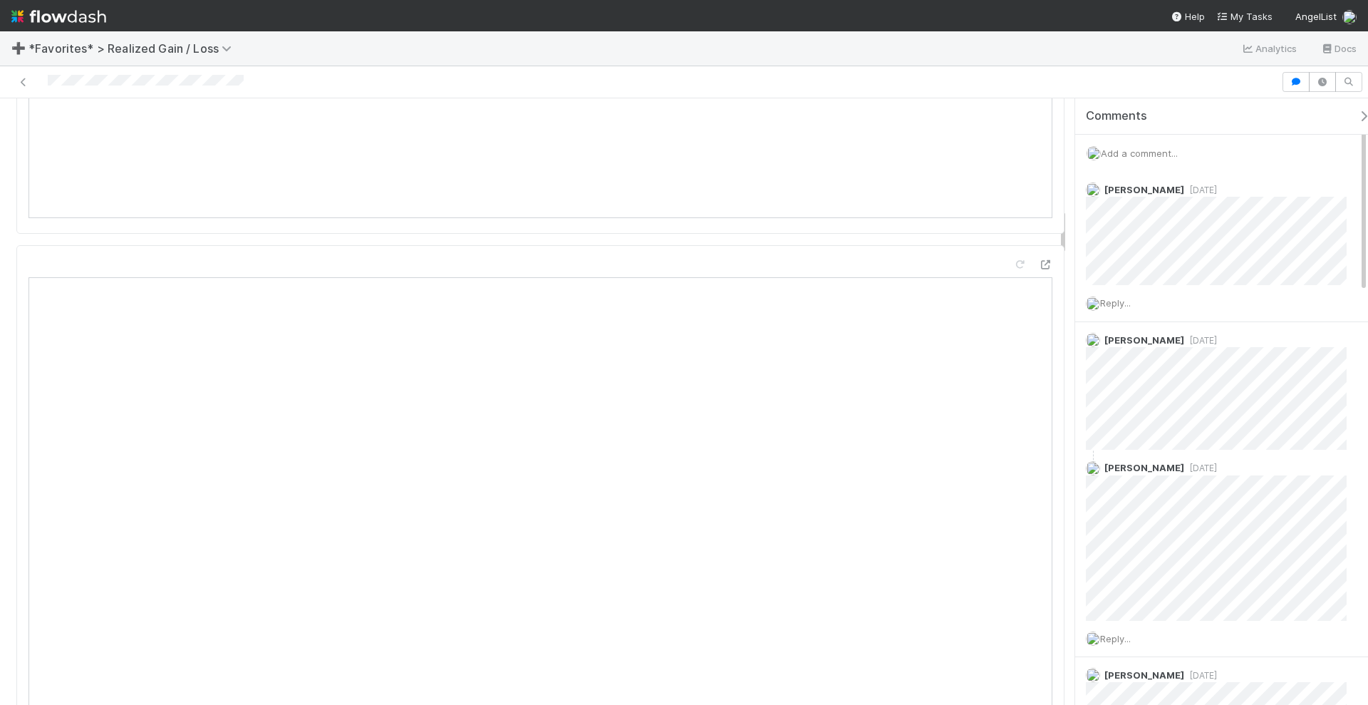
scroll to position [1425, 0]
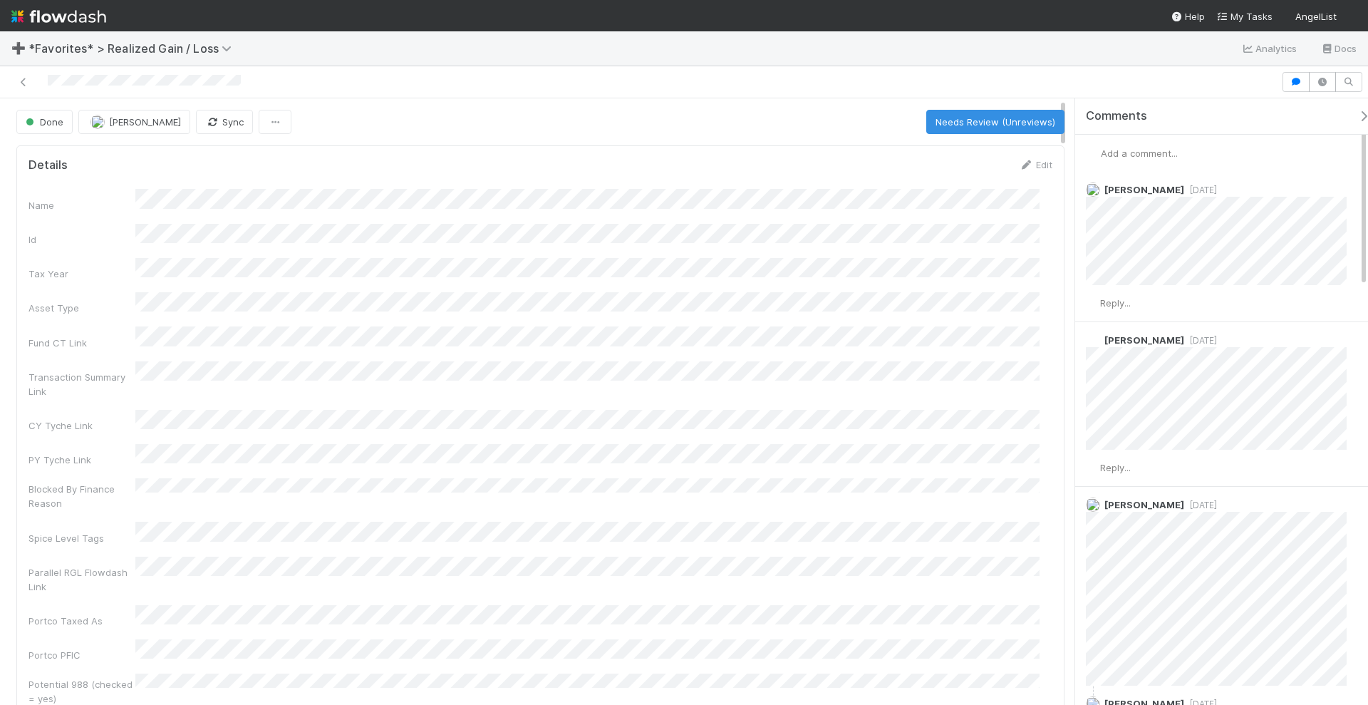
click at [683, 403] on div "Name Id Tax Year Asset Type Fund CT Link Transaction Summary Link CY Tyche Link…" at bounding box center [541, 464] width 1024 height 551
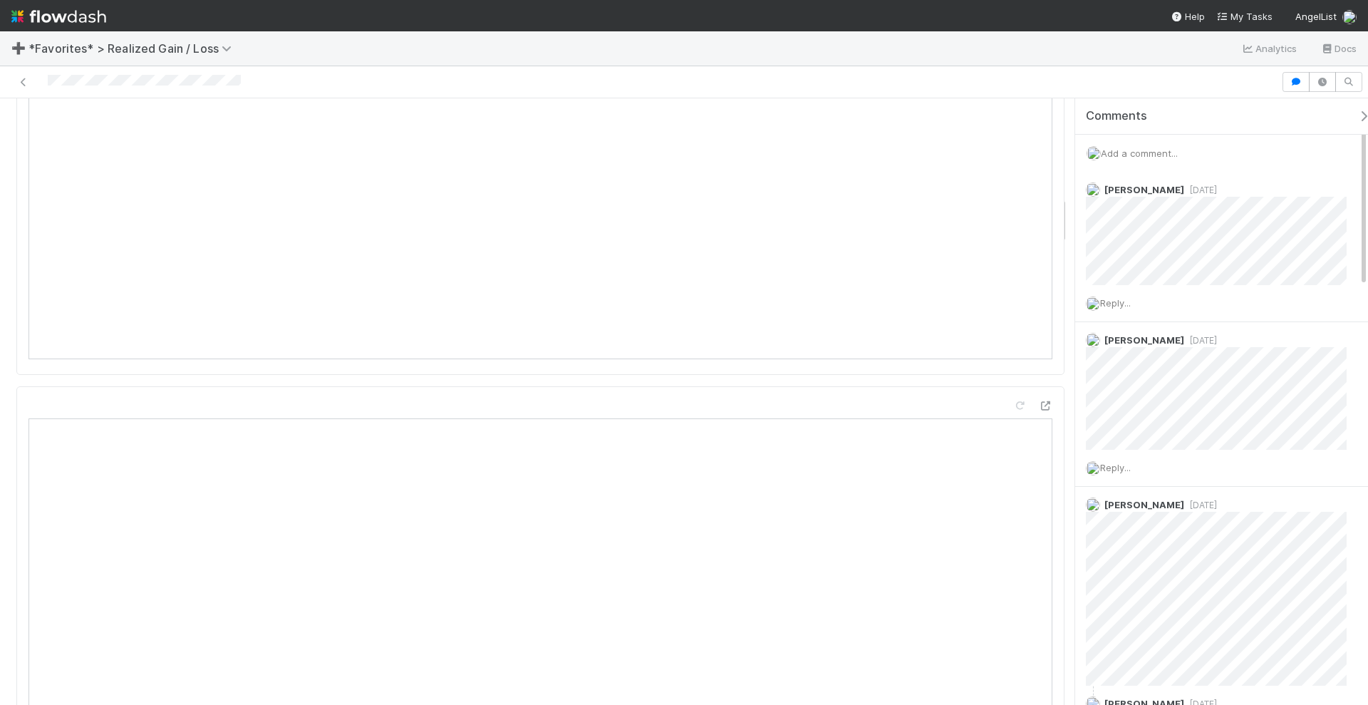
scroll to position [1247, 0]
click at [1357, 120] on icon "button" at bounding box center [1364, 115] width 14 height 11
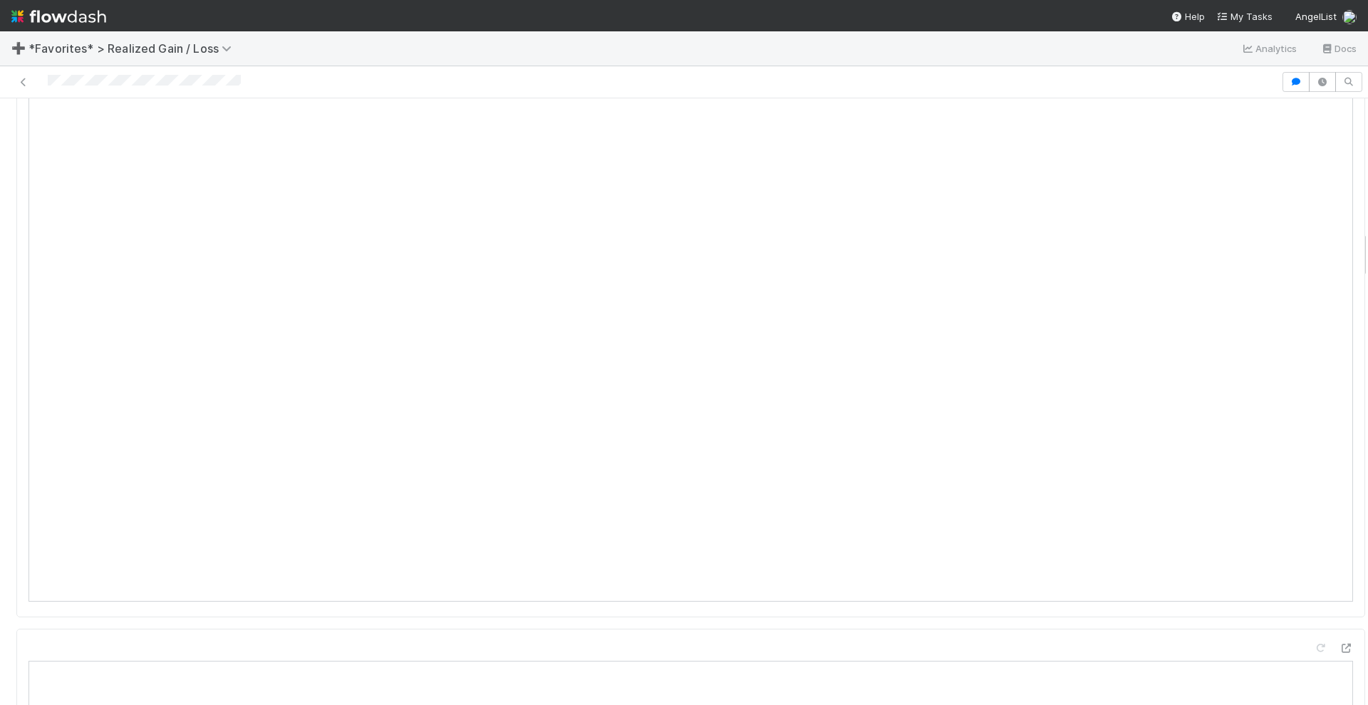
scroll to position [1679, 0]
click at [1289, 81] on icon "button" at bounding box center [1296, 82] width 14 height 9
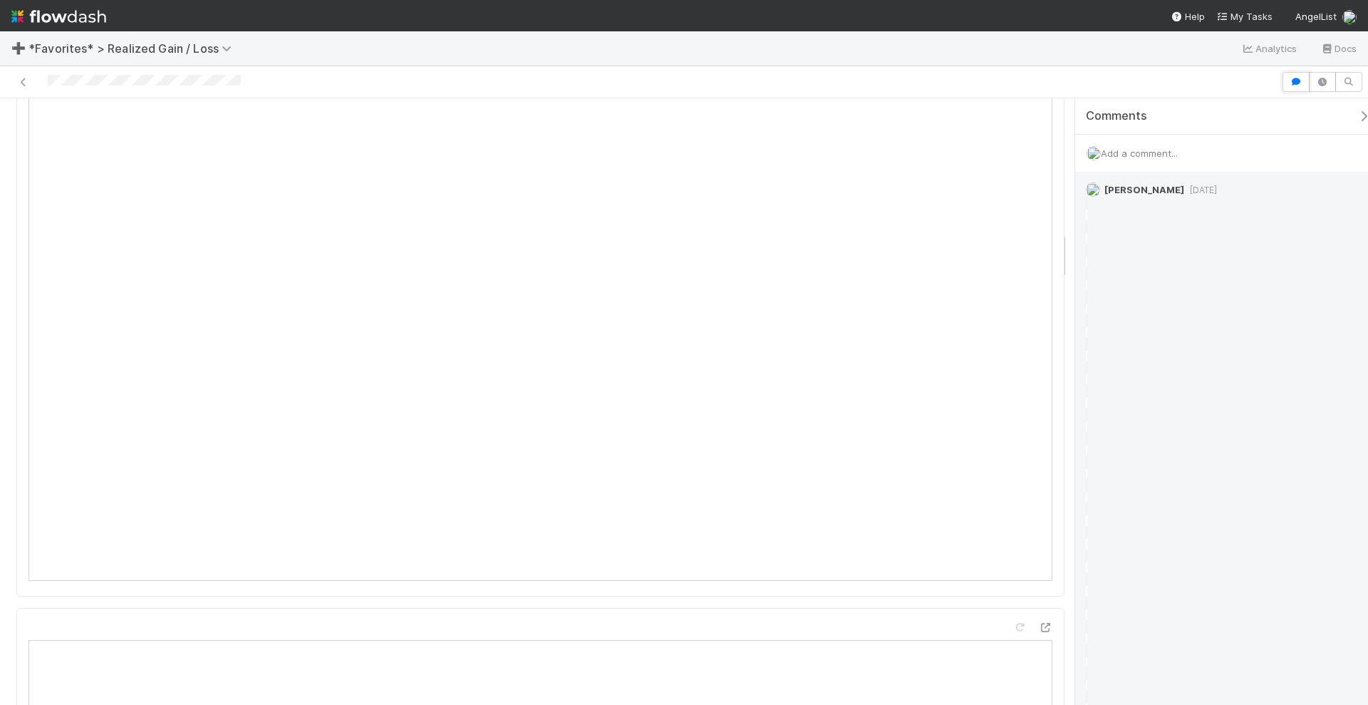
scroll to position [1693, 0]
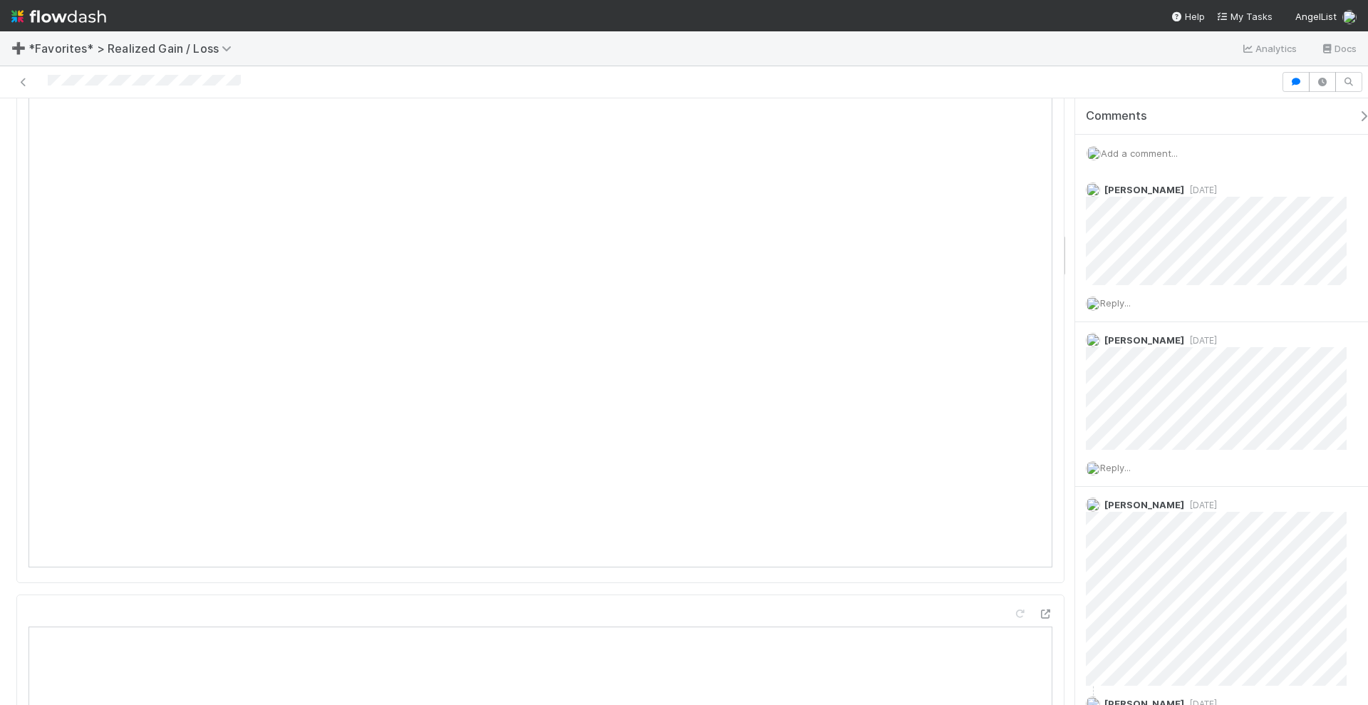
click at [1357, 114] on icon "button" at bounding box center [1364, 115] width 14 height 11
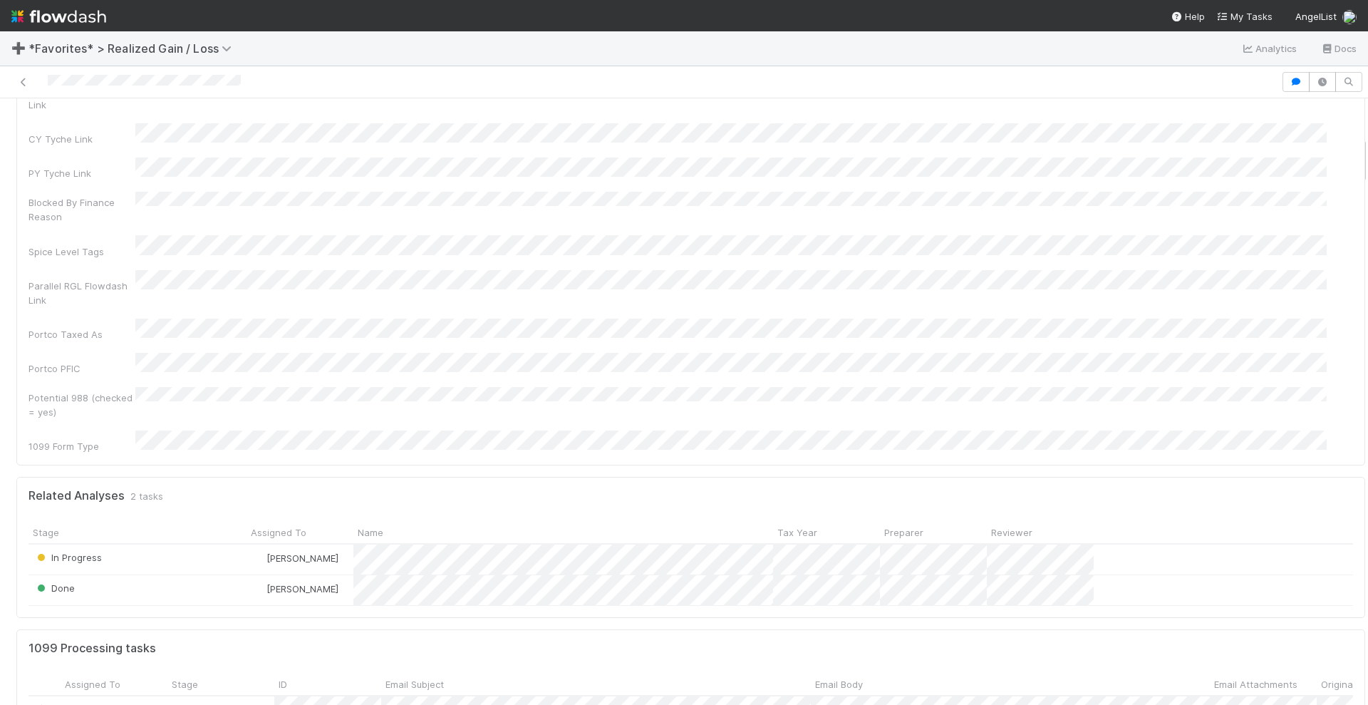
scroll to position [0, 0]
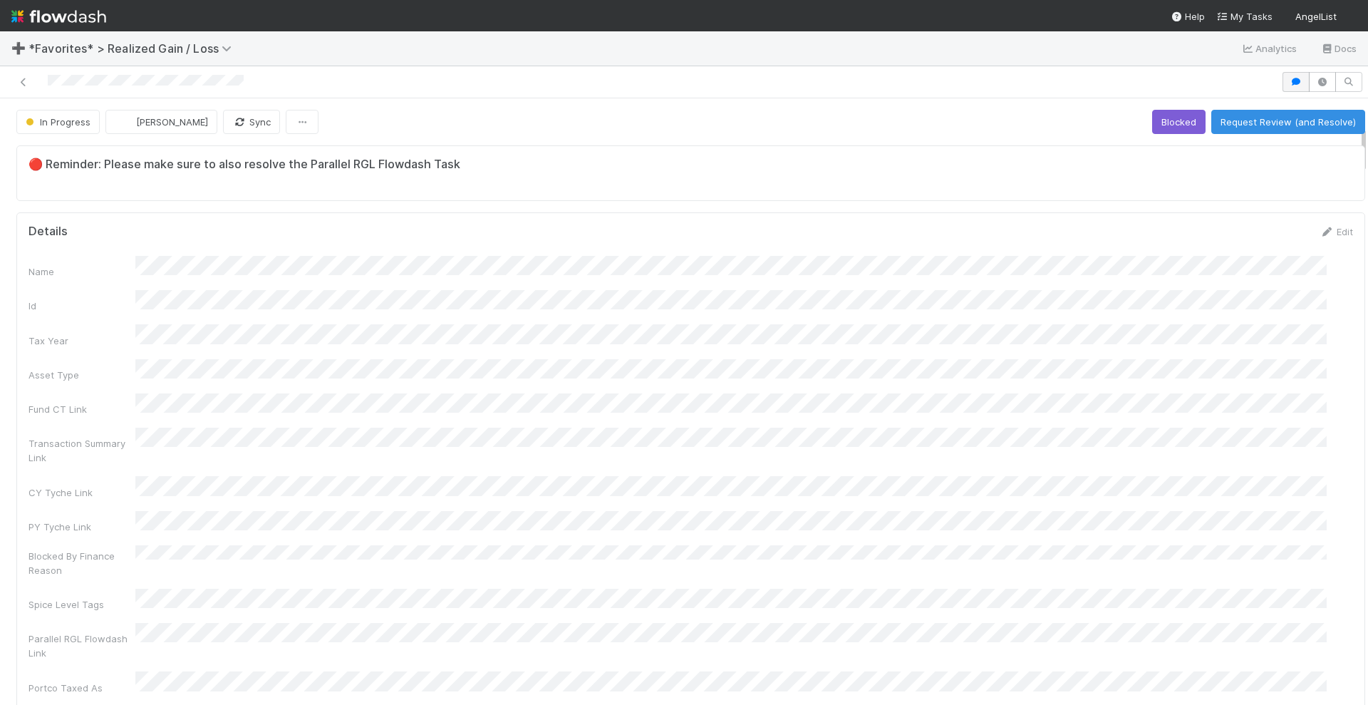
scroll to position [356, 0]
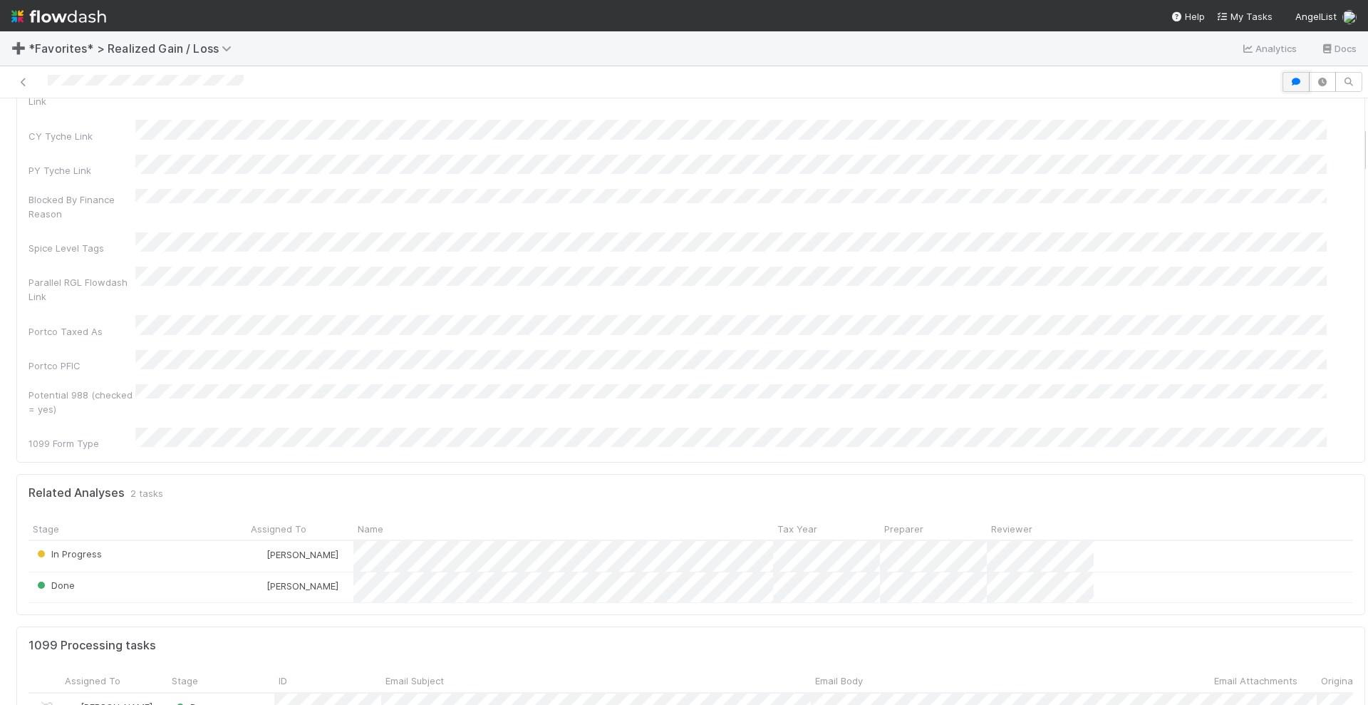
click at [1289, 83] on icon "button" at bounding box center [1296, 82] width 14 height 9
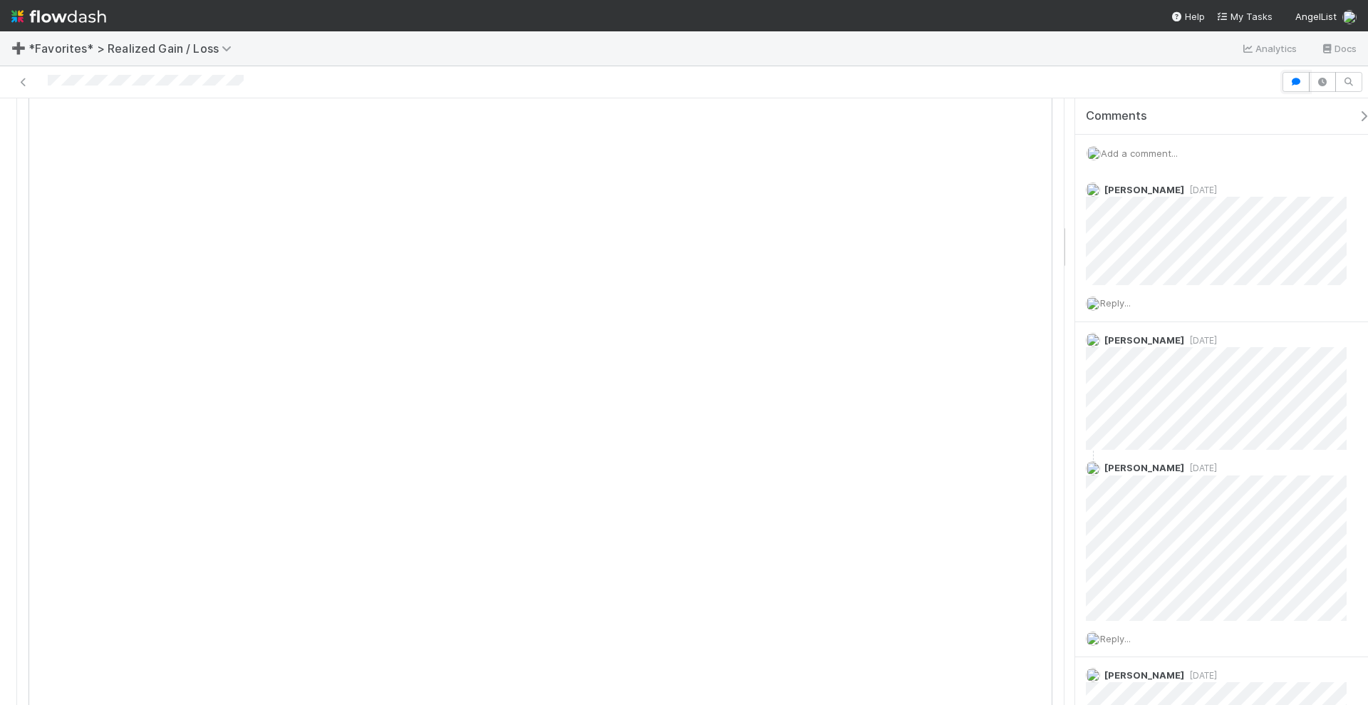
scroll to position [1604, 0]
click at [1128, 299] on span "Reply..." at bounding box center [1115, 302] width 31 height 11
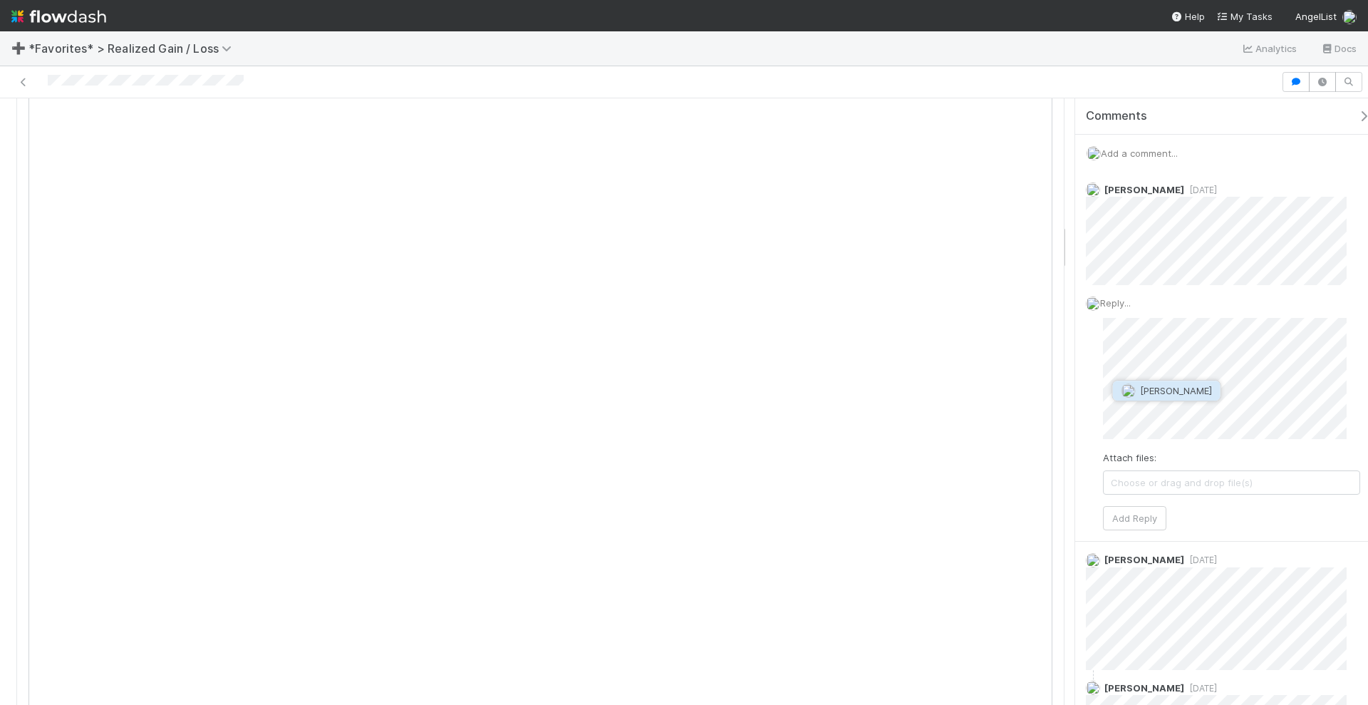
click at [1171, 391] on span "[PERSON_NAME]" at bounding box center [1176, 390] width 72 height 11
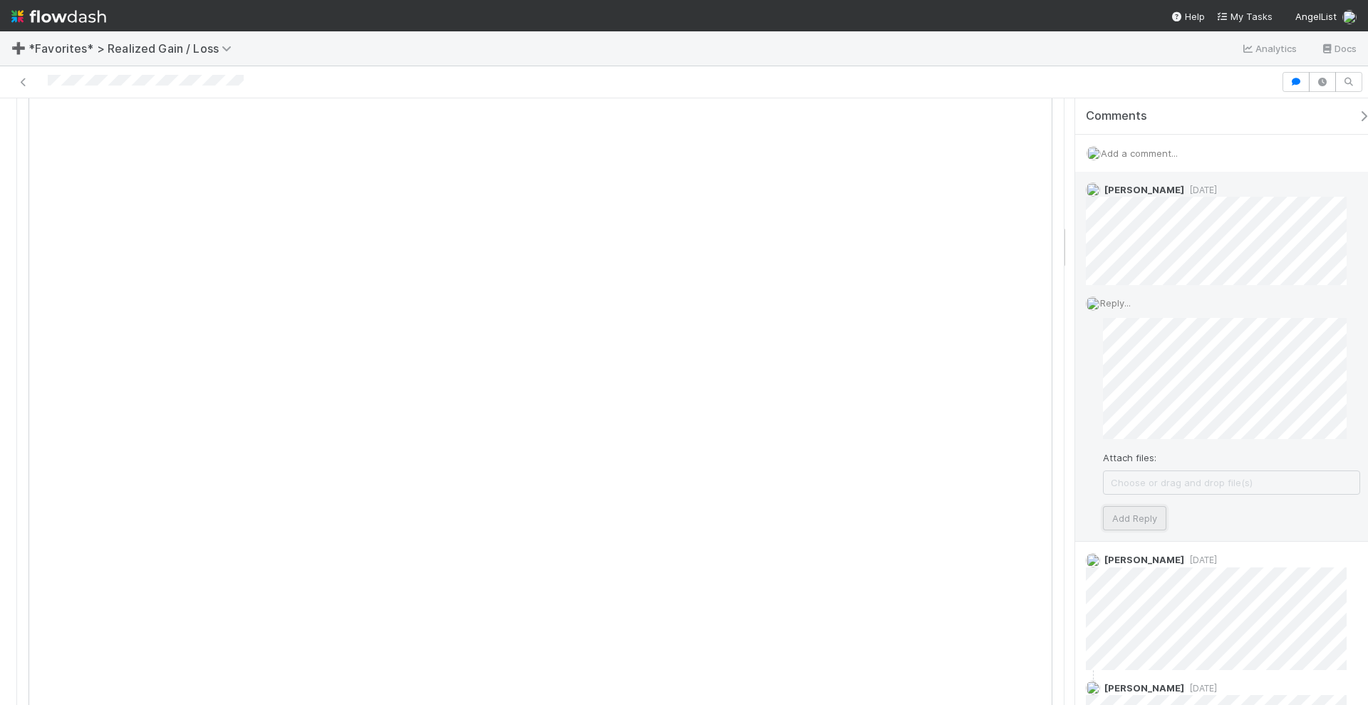
click at [1150, 507] on button "Add Reply" at bounding box center [1134, 518] width 63 height 24
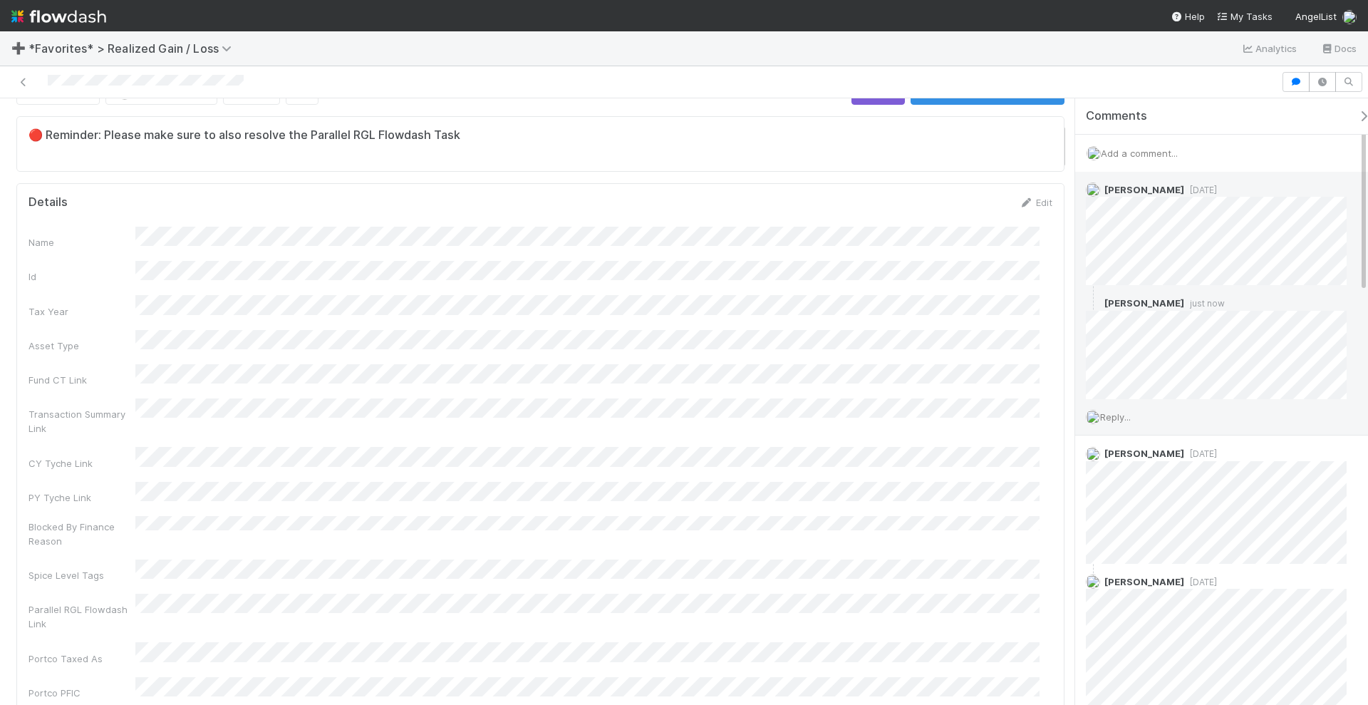
scroll to position [0, 0]
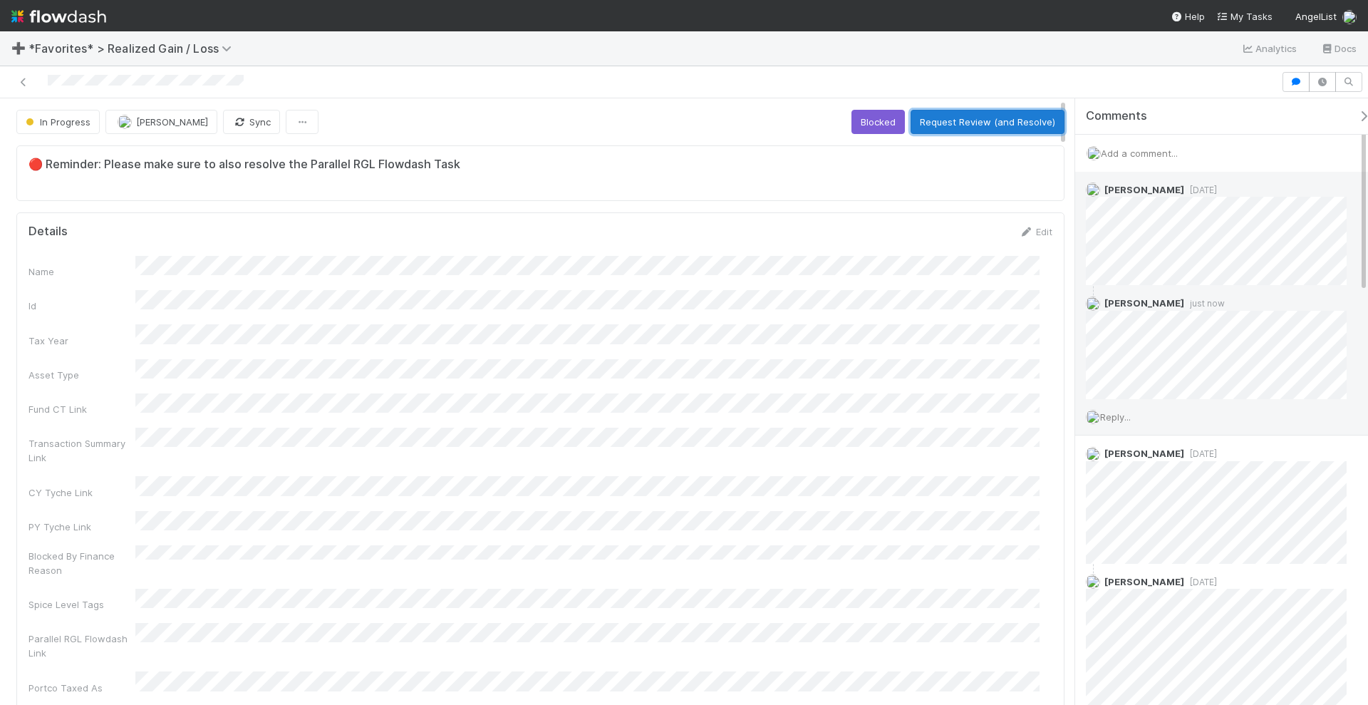
click at [955, 113] on button "Request Review (and Resolve)" at bounding box center [988, 122] width 154 height 24
